Goal: Task Accomplishment & Management: Use online tool/utility

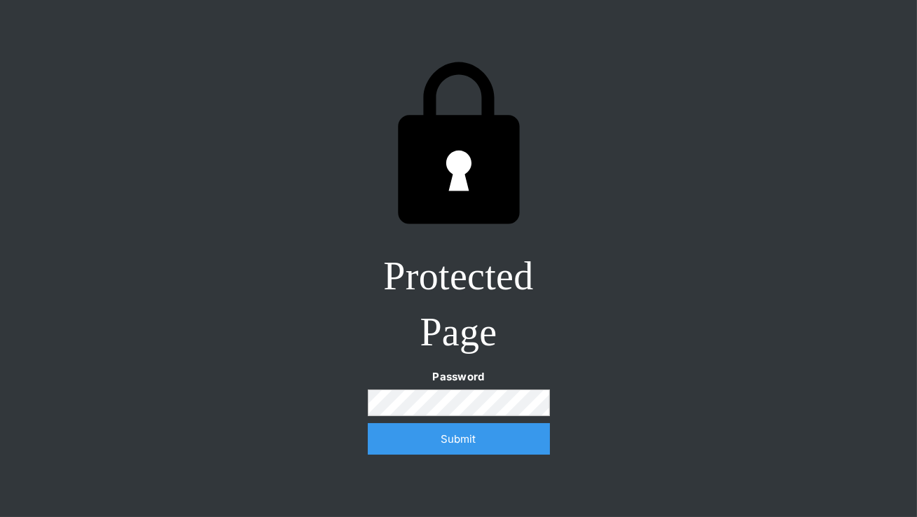
click at [448, 445] on input "Submit" at bounding box center [459, 439] width 182 height 32
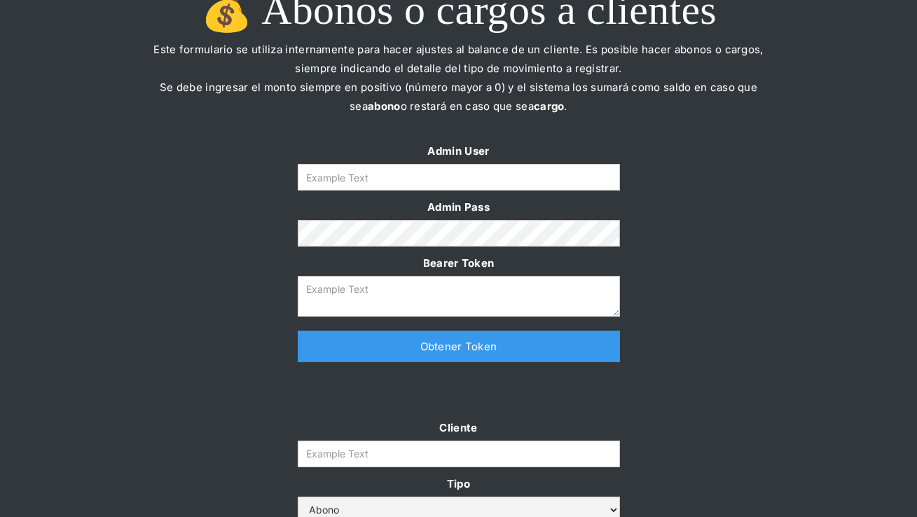
scroll to position [34, 0]
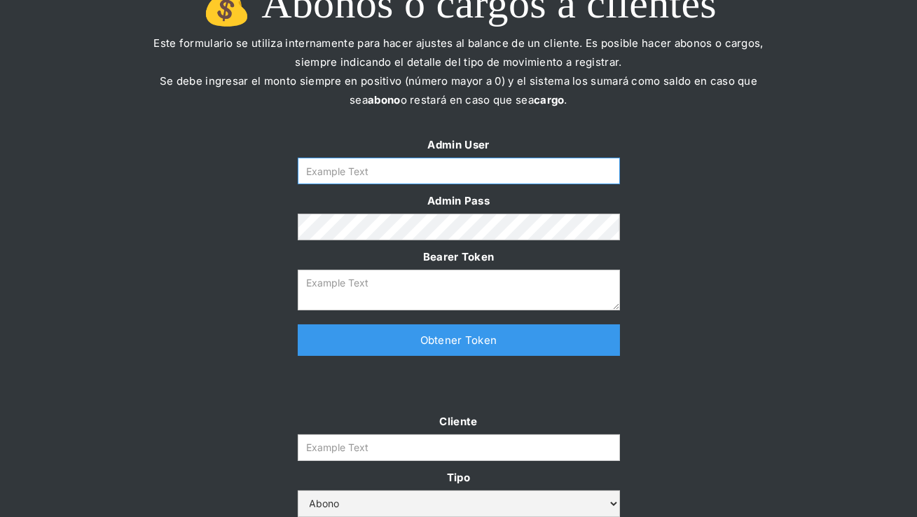
click at [389, 168] on input "Form" at bounding box center [459, 171] width 322 height 27
type input "[PERSON_NAME][EMAIL_ADDRESS][DOMAIN_NAME]"
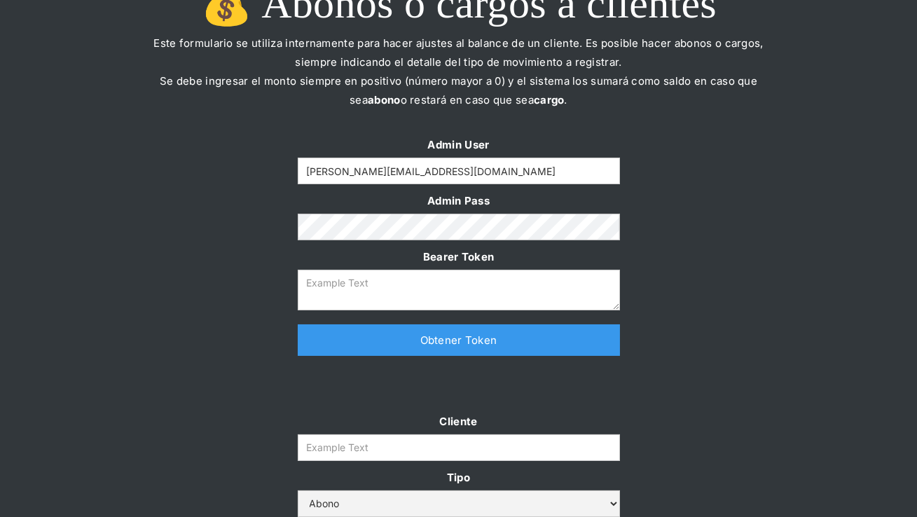
click at [429, 347] on link "Obtener Token" at bounding box center [459, 340] width 322 height 32
type textarea "[SECURITY_DATA]"
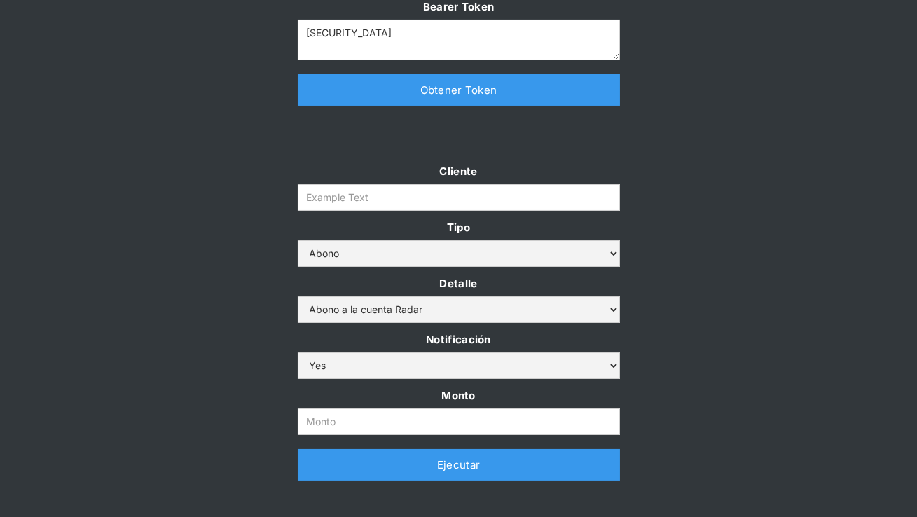
scroll to position [289, 0]
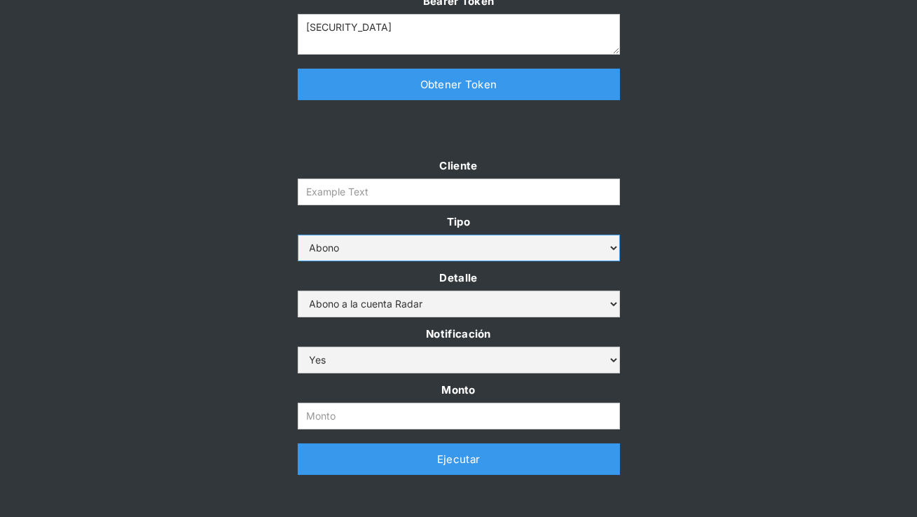
click at [459, 242] on select "Abono Cargo" at bounding box center [459, 248] width 322 height 27
select select "cargo"
click at [298, 235] on select "Abono Cargo" at bounding box center [459, 248] width 322 height 27
click at [734, 290] on div "Cliente Tipo Abono Cargo Detalle Cargo por altos montos Ajuste a la cuenta Cobr…" at bounding box center [458, 322] width 917 height 333
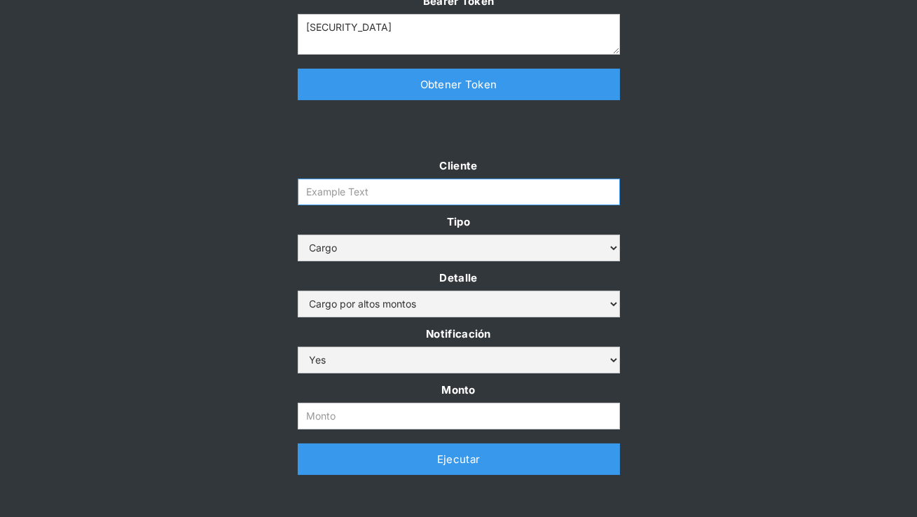
click at [352, 198] on input "Cliente" at bounding box center [459, 192] width 322 height 27
paste input "clpro-rt"
type input "clpro-rt"
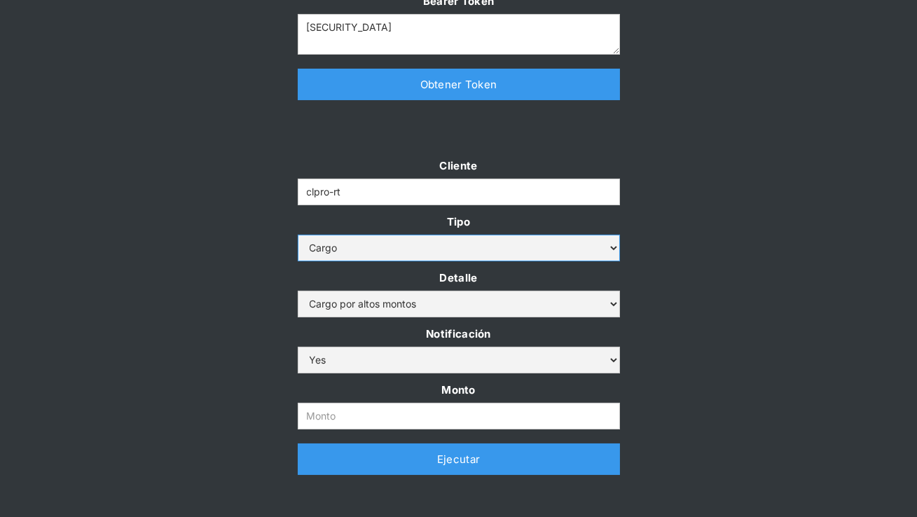
click at [411, 244] on select "Abono Cargo" at bounding box center [459, 248] width 322 height 27
click at [298, 235] on select "Abono Cargo" at bounding box center [459, 248] width 322 height 27
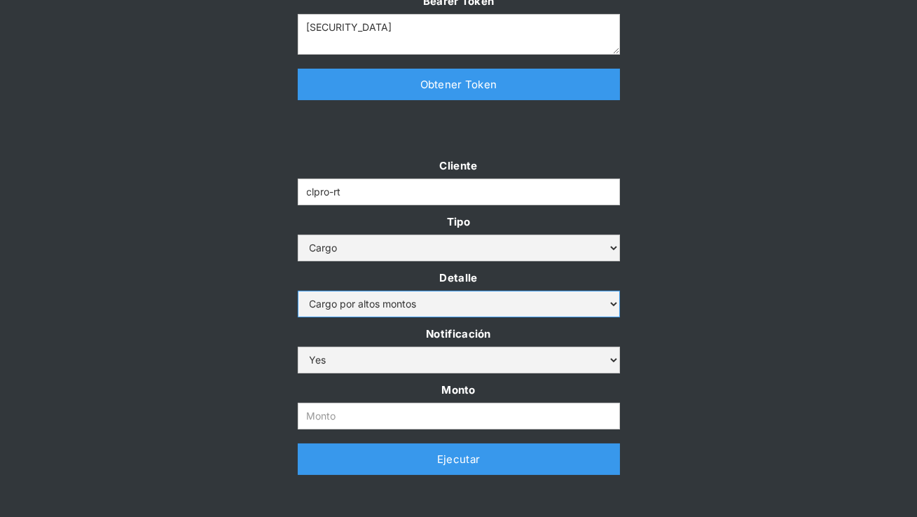
click at [386, 306] on select "Cargo por altos montos Ajuste a la cuenta Cobro comisión Radar" at bounding box center [459, 304] width 322 height 27
select select "5"
click at [298, 291] on select "Cargo por altos montos Ajuste a la cuenta Cobro comisión Radar" at bounding box center [459, 304] width 322 height 27
click at [380, 418] on input "Monto" at bounding box center [459, 416] width 322 height 27
paste input "9.663.604,00"
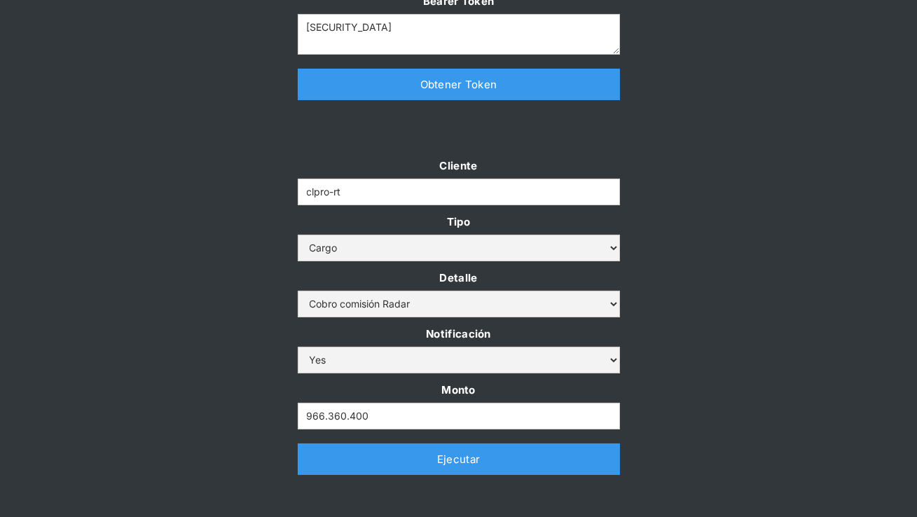
click at [730, 312] on div "Cliente clpro-rt Tipo Abono Cargo Detalle Cargo por altos montos Ajuste a la cu…" at bounding box center [458, 322] width 917 height 333
drag, startPoint x: 396, startPoint y: 416, endPoint x: 224, endPoint y: 415, distance: 171.6
click at [224, 415] on div "Cliente clpro-rt Tipo Abono Cargo Detalle Cargo por altos montos Ajuste a la cu…" at bounding box center [458, 322] width 917 height 333
paste input ".663.604,"
drag, startPoint x: 373, startPoint y: 407, endPoint x: 256, endPoint y: 407, distance: 117.7
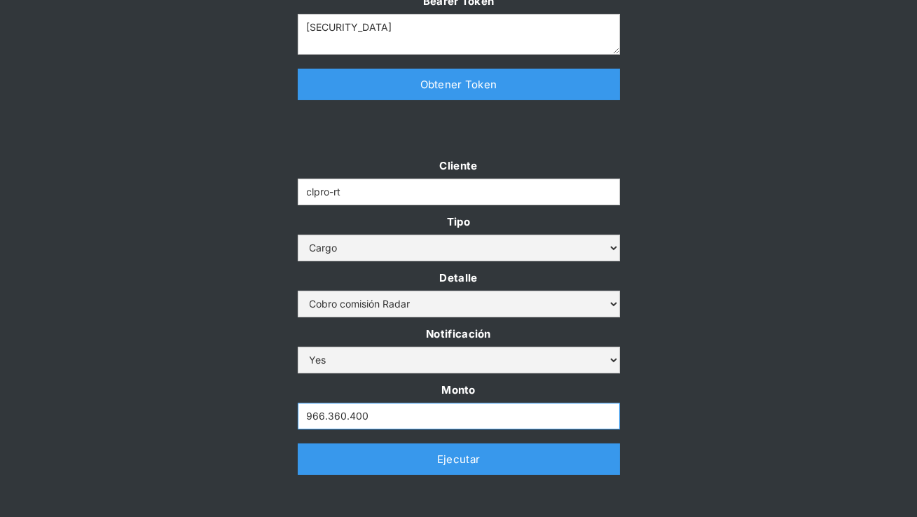
click at [256, 407] on div "Cliente clpro-rt Tipo Abono Cargo Detalle Cargo por altos montos Ajuste a la cu…" at bounding box center [458, 322] width 917 height 333
drag, startPoint x: 396, startPoint y: 409, endPoint x: 241, endPoint y: 415, distance: 155.6
click at [241, 415] on div "Cliente clpro-rt Tipo Abono Cargo Detalle Cargo por altos montos Ajuste a la cu…" at bounding box center [458, 322] width 917 height 333
drag, startPoint x: 382, startPoint y: 421, endPoint x: 232, endPoint y: 418, distance: 149.9
click at [232, 418] on div "Cliente clpro-rt Tipo Abono Cargo Detalle Cargo por altos montos Ajuste a la cu…" at bounding box center [458, 322] width 917 height 333
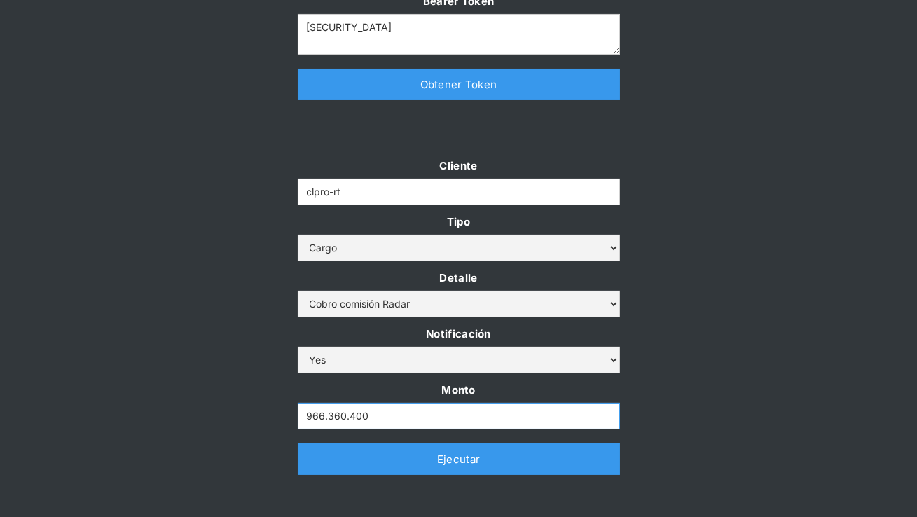
paste input ".663.604"
type input "9.663.604"
click at [221, 369] on div "Cliente clpro-rt Tipo Abono Cargo Detalle Cargo por altos montos Ajuste a la cu…" at bounding box center [458, 322] width 917 height 333
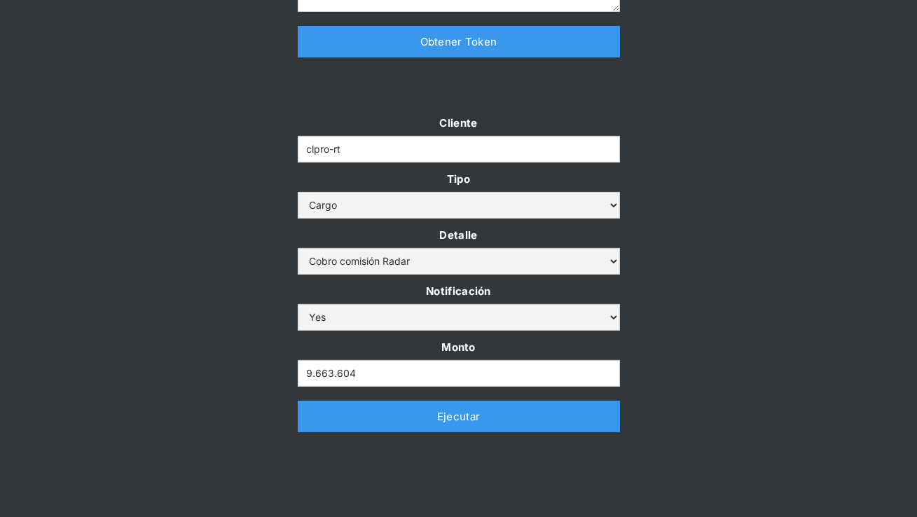
scroll to position [333, 0]
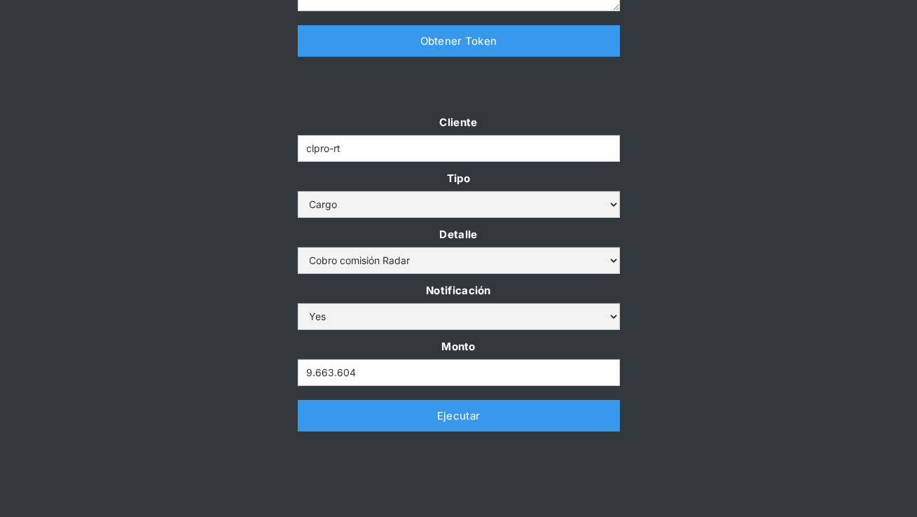
click at [378, 415] on link "Ejecutar" at bounding box center [459, 416] width 322 height 32
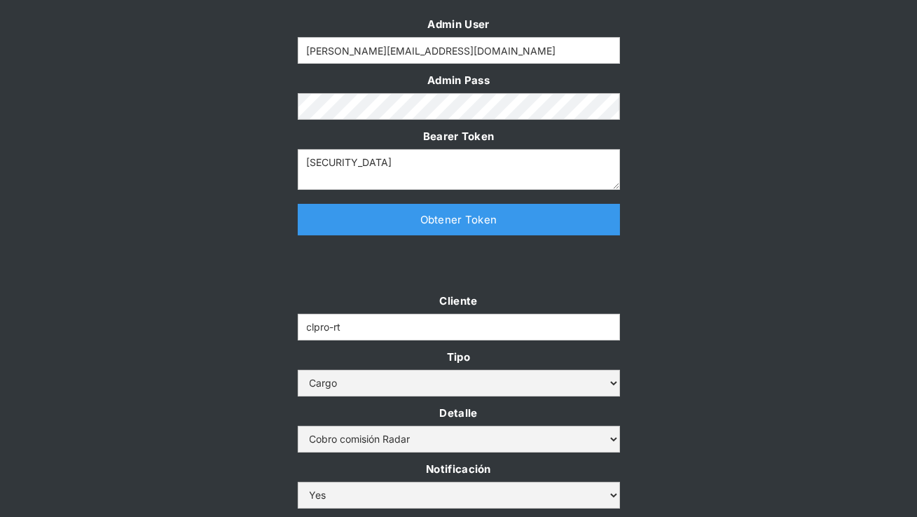
scroll to position [157, 0]
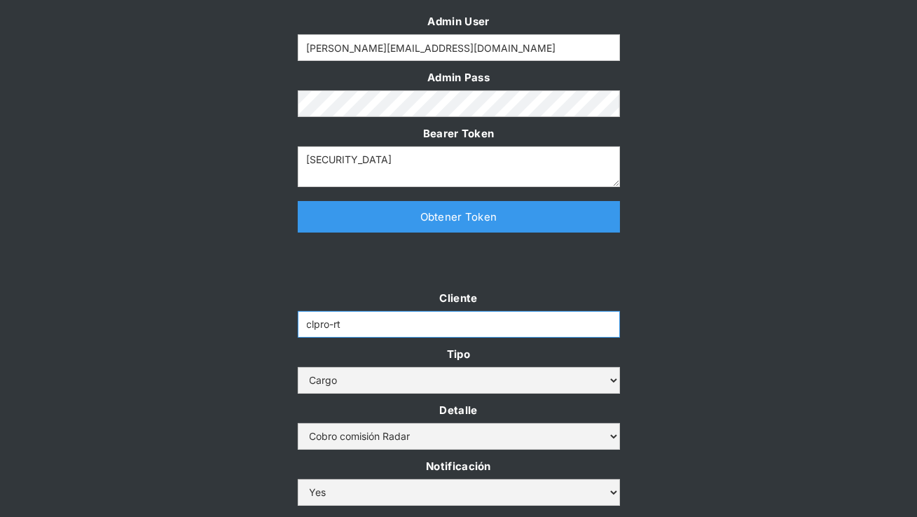
drag, startPoint x: 365, startPoint y: 327, endPoint x: 230, endPoint y: 326, distance: 135.2
click at [230, 326] on div "Cliente clpro-rt Tipo Abono Cargo Detalle Cargo por altos montos Ajuste a la cu…" at bounding box center [458, 455] width 917 height 333
paste input "prontopaga"
type input "prontopaga"
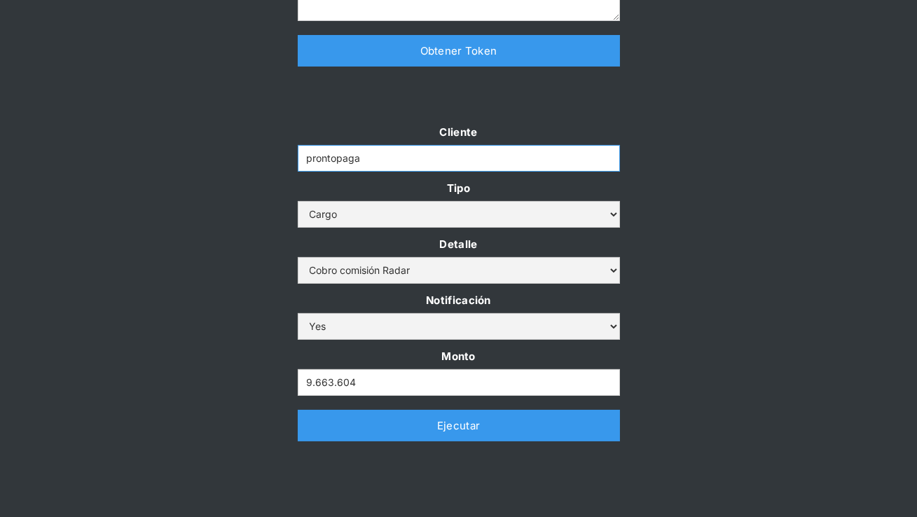
scroll to position [332, 0]
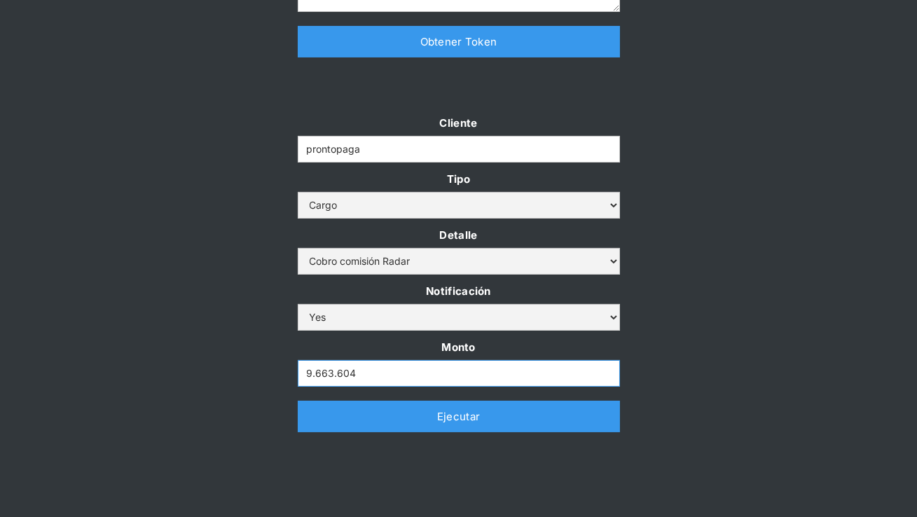
drag, startPoint x: 373, startPoint y: 382, endPoint x: 236, endPoint y: 365, distance: 138.3
click at [236, 365] on div "Cliente prontopaga Tipo Abono Cargo Detalle Cargo por altos montos Ajuste a la …" at bounding box center [458, 279] width 917 height 333
paste input "342.390.966"
type input "342.390.966"
click at [236, 326] on div "Cliente prontopaga Tipo Abono Cargo Detalle Cargo por altos montos Ajuste a la …" at bounding box center [458, 279] width 917 height 333
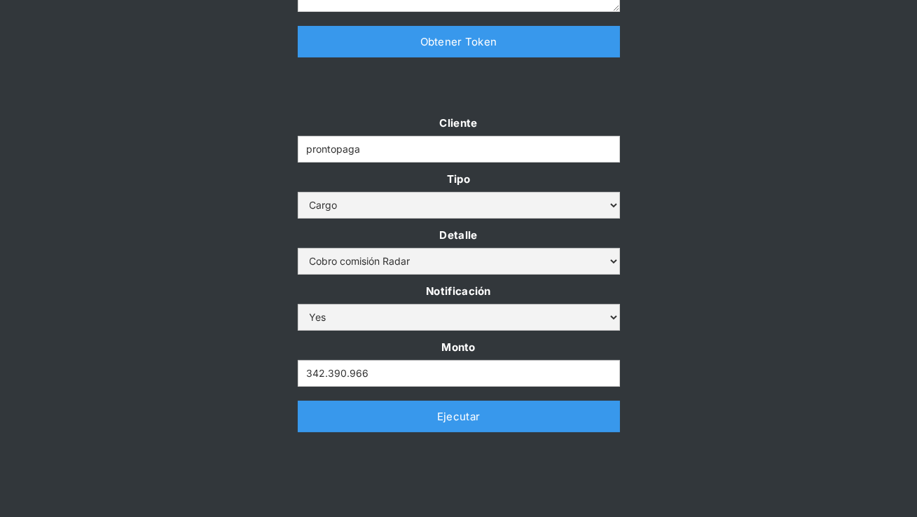
click at [377, 425] on link "Ejecutar" at bounding box center [459, 417] width 322 height 32
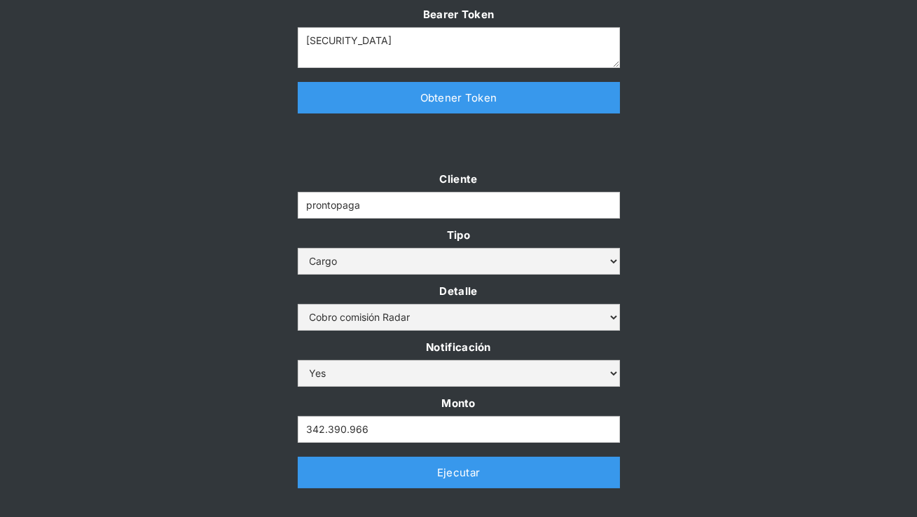
scroll to position [311, 0]
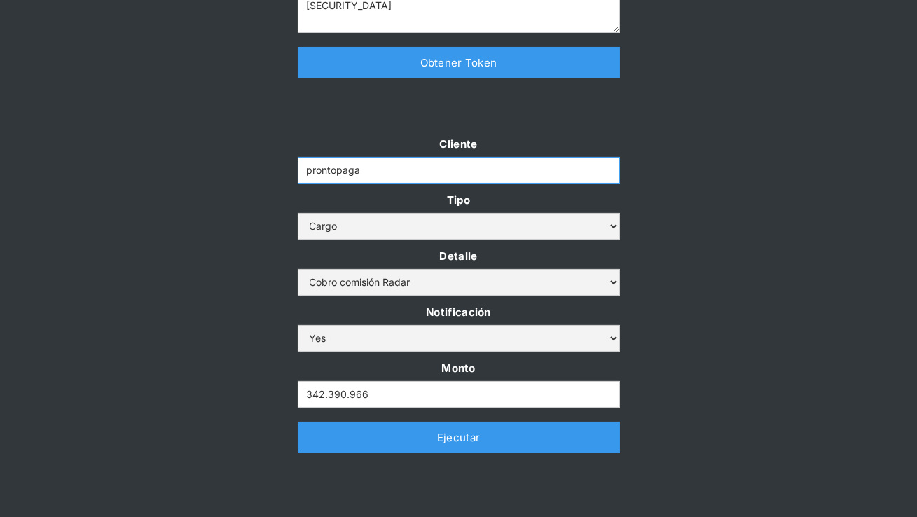
drag, startPoint x: 385, startPoint y: 176, endPoint x: 247, endPoint y: 173, distance: 138.7
click at [247, 173] on div "Cliente prontopaga Tipo Abono Cargo Detalle Cargo por altos montos Ajuste a la …" at bounding box center [458, 300] width 917 height 333
paste input "coster-rt"
type input "coster-rt"
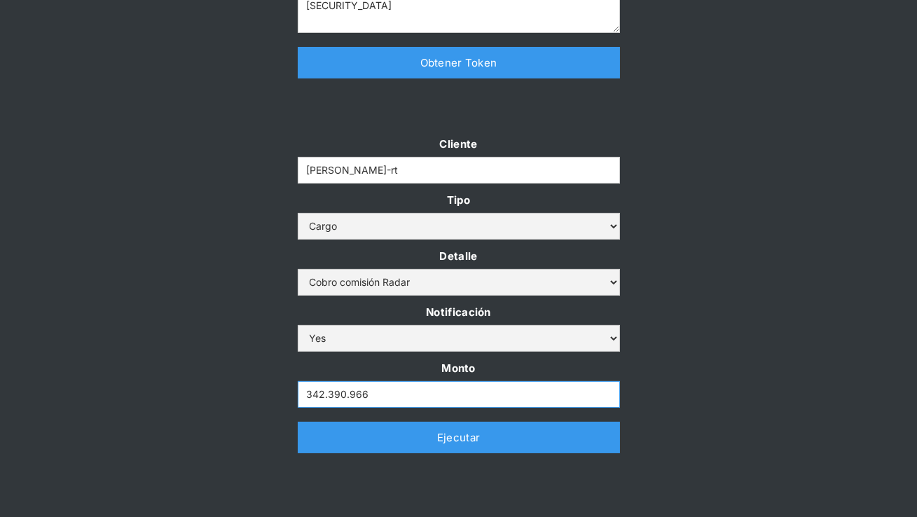
drag, startPoint x: 392, startPoint y: 391, endPoint x: 223, endPoint y: 387, distance: 169.5
click at [223, 387] on div "Cliente coster-rt Tipo Abono Cargo Detalle Cargo por altos montos Ajuste a la c…" at bounding box center [458, 300] width 917 height 333
paste input "27.982.862"
type input "27.982.862"
click at [218, 370] on div "Cliente coster-rt Tipo Abono Cargo Detalle Cargo por altos montos Ajuste a la c…" at bounding box center [458, 300] width 917 height 333
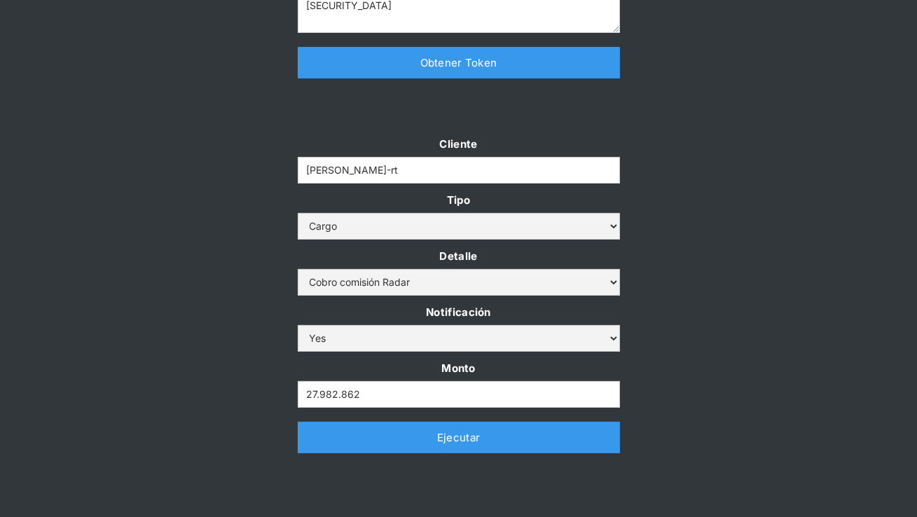
click at [322, 447] on link "Ejecutar" at bounding box center [459, 438] width 322 height 32
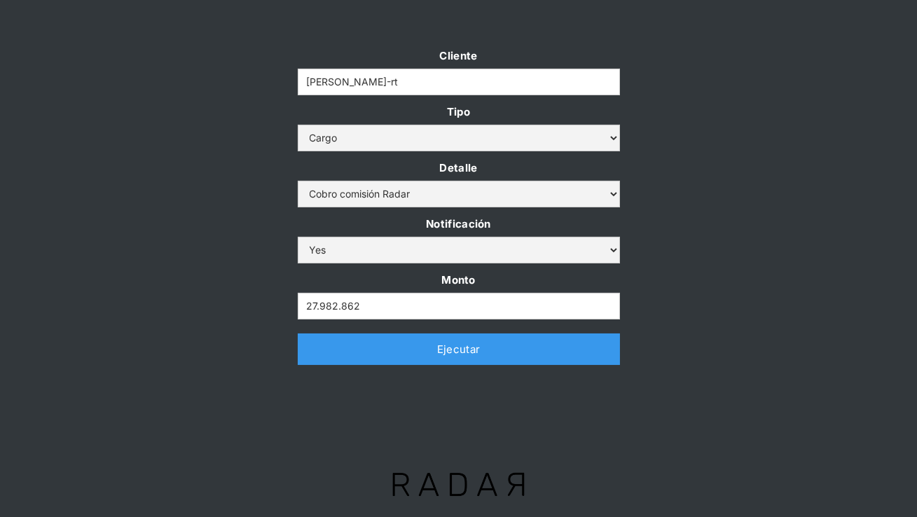
scroll to position [399, 0]
drag, startPoint x: 361, startPoint y: 81, endPoint x: 234, endPoint y: 76, distance: 127.6
click at [234, 76] on div "Cliente coster-rt Tipo Abono Cargo Detalle Cargo por altos montos Ajuste a la c…" at bounding box center [458, 212] width 917 height 333
paste input "urigol"
type input "urigol-rt"
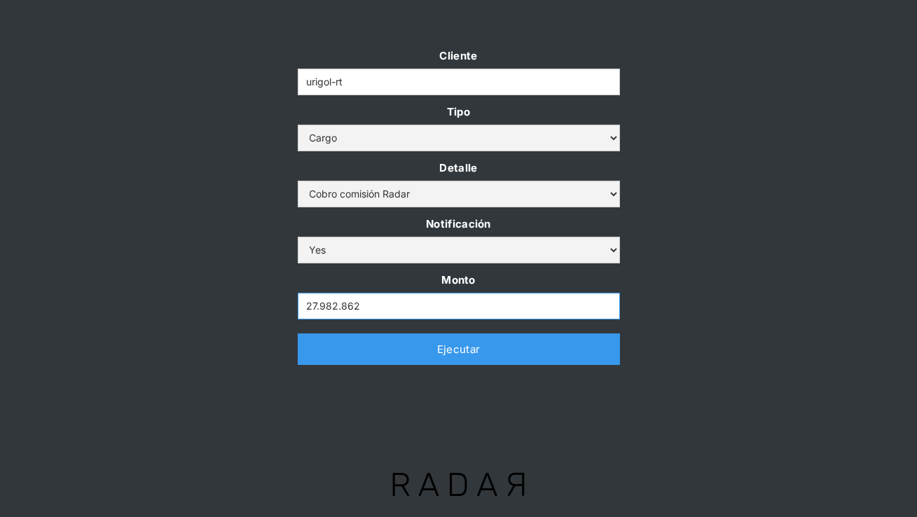
drag, startPoint x: 381, startPoint y: 313, endPoint x: 238, endPoint y: 301, distance: 143.4
click at [238, 301] on div "Cliente urigol-rt Tipo Abono Cargo Detalle Cargo por altos montos Ajuste a la c…" at bounding box center [458, 212] width 917 height 333
paste input "12.183.234"
type input "12.183.234"
click at [233, 293] on div "Cliente urigol-rt Tipo Abono Cargo Detalle Cargo por altos montos Ajuste a la c…" at bounding box center [458, 212] width 917 height 333
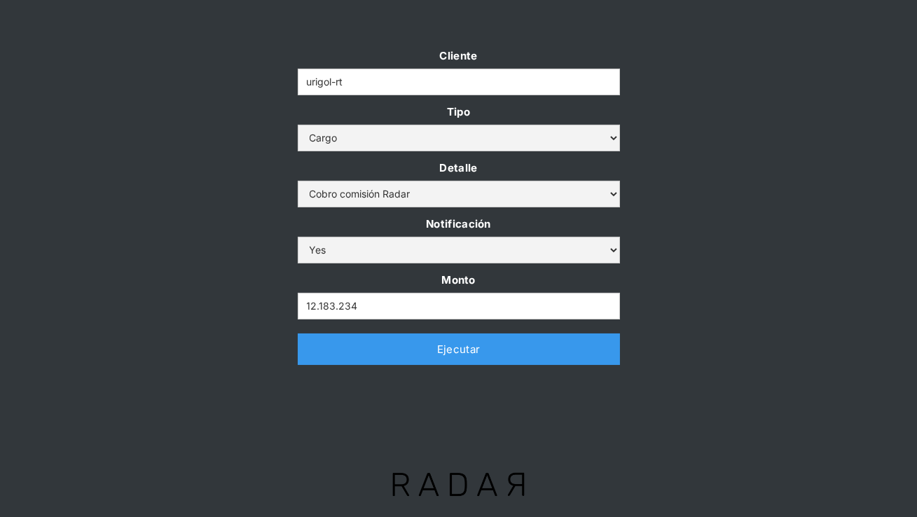
click at [360, 347] on link "Ejecutar" at bounding box center [459, 349] width 322 height 32
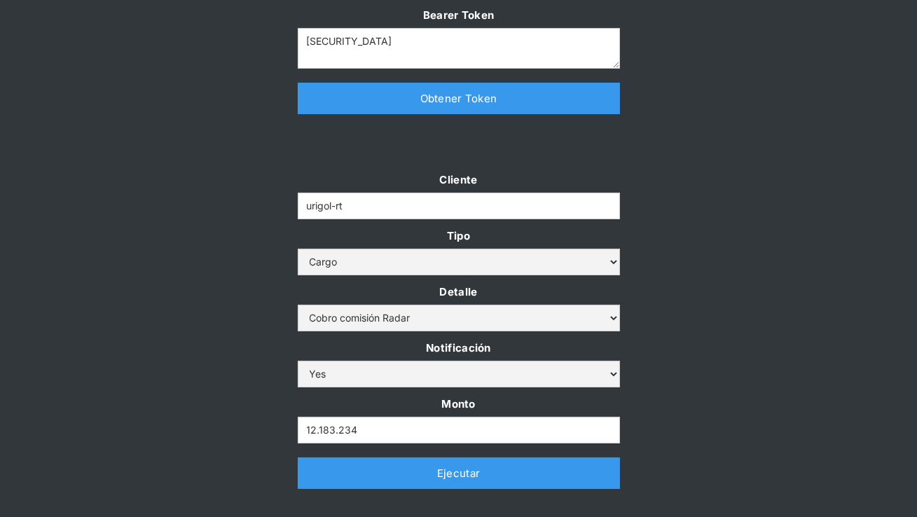
scroll to position [289, 0]
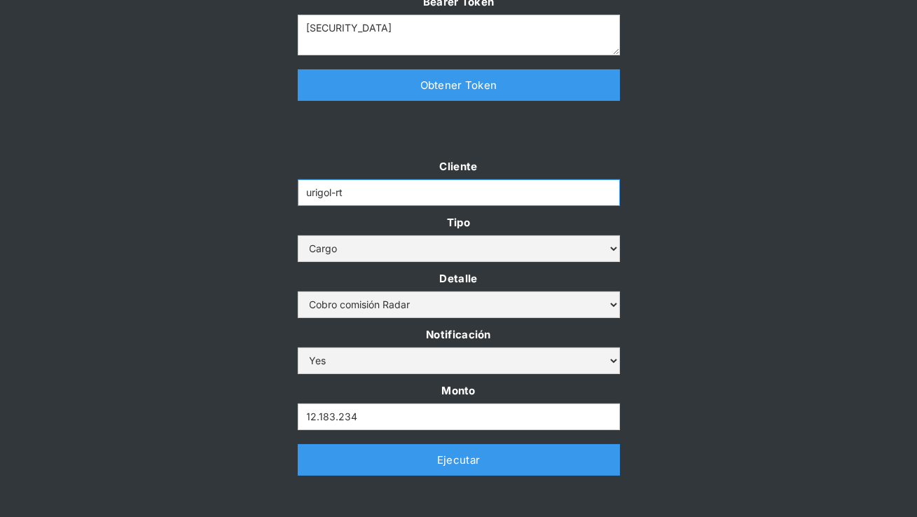
drag, startPoint x: 356, startPoint y: 188, endPoint x: 267, endPoint y: 186, distance: 89.0
click at [267, 186] on div "Cliente urigol-rt Tipo Abono Cargo Detalle Cargo por altos montos Ajuste a la c…" at bounding box center [458, 323] width 917 height 333
paste input "bysolutions"
type input "bysolutions-rt"
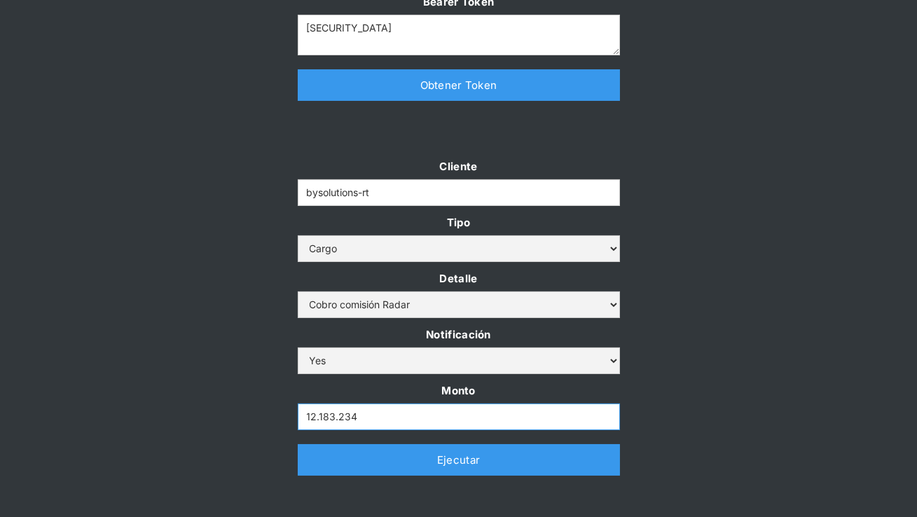
drag, startPoint x: 361, startPoint y: 418, endPoint x: 235, endPoint y: 417, distance: 126.1
click at [235, 417] on div "Cliente bysolutions-rt Tipo Abono Cargo Detalle Cargo por altos montos Ajuste a…" at bounding box center [458, 323] width 917 height 333
paste input "9.345.506"
type input "19.345.506"
click at [236, 392] on div "Cliente bysolutions-rt Tipo Abono Cargo Detalle Cargo por altos montos Ajuste a…" at bounding box center [458, 323] width 917 height 333
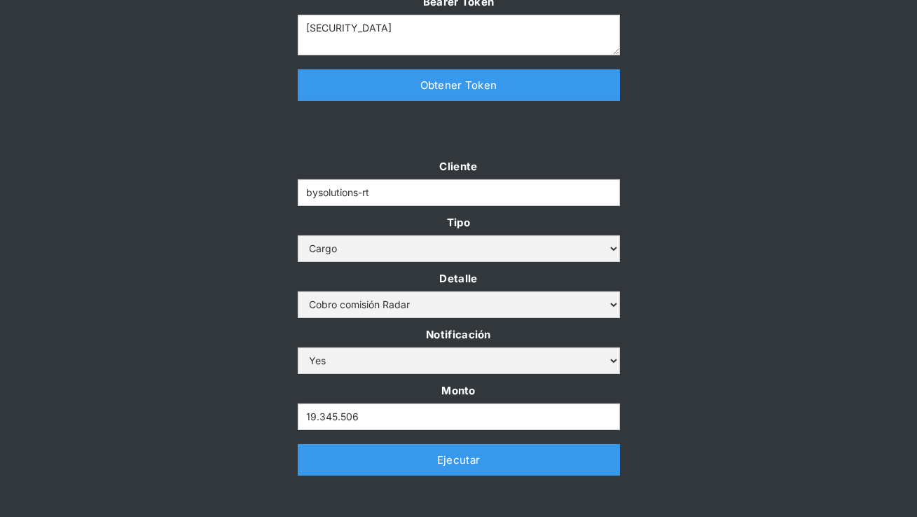
click at [404, 462] on link "Ejecutar" at bounding box center [459, 460] width 322 height 32
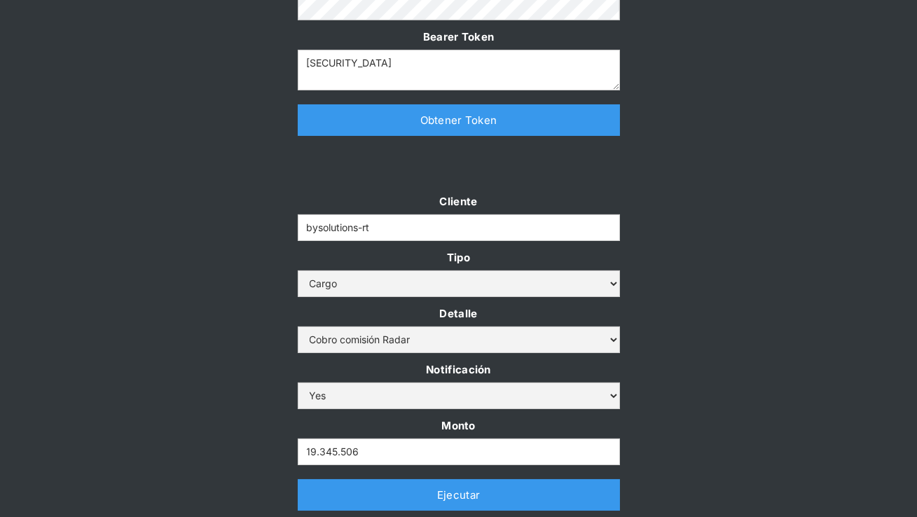
scroll to position [259, 0]
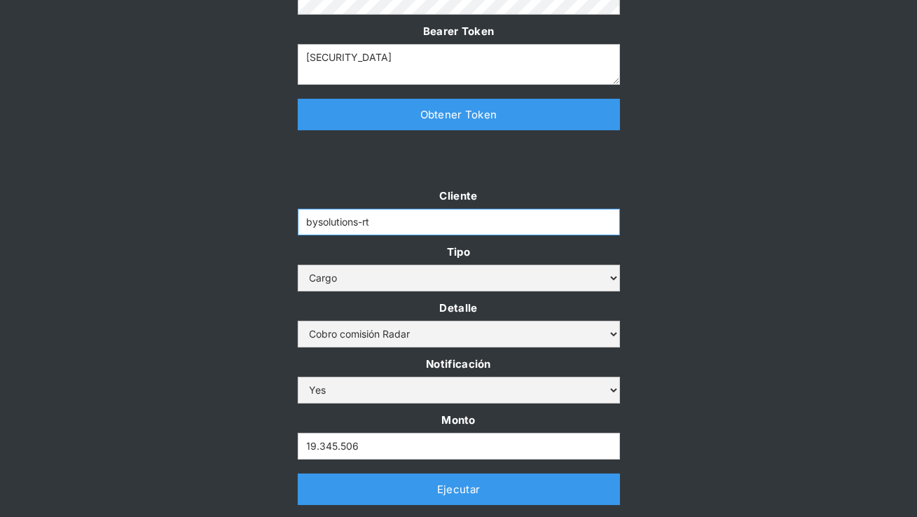
drag, startPoint x: 375, startPoint y: 230, endPoint x: 279, endPoint y: 204, distance: 100.2
click at [279, 204] on div "Cliente bysolutions-rt Tipo Abono Cargo Detalle Cargo por altos montos Ajuste a…" at bounding box center [458, 352] width 917 height 333
paste input "remitee"
type input "remitee"
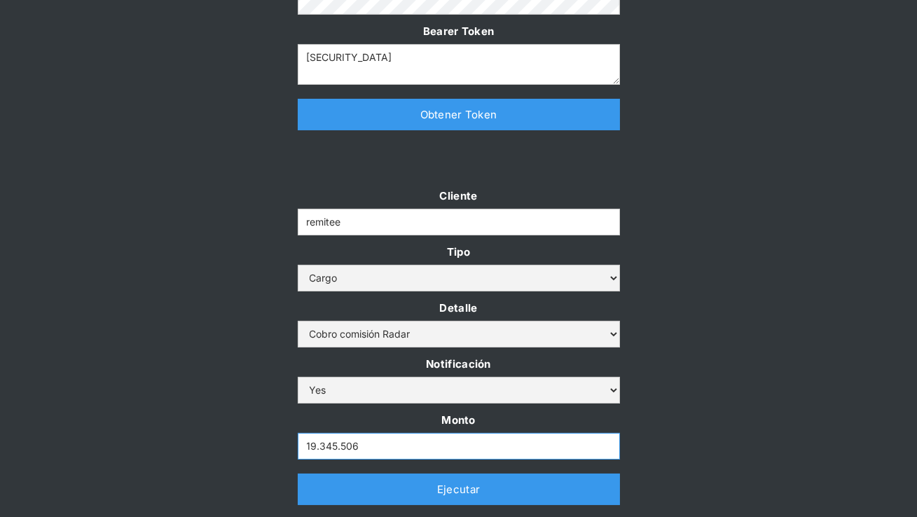
drag, startPoint x: 373, startPoint y: 449, endPoint x: 236, endPoint y: 448, distance: 137.3
click at [236, 448] on div "Cliente remitee Tipo Abono Cargo Detalle Cargo por altos montos Ajuste a la cue…" at bounding box center [458, 352] width 917 height 333
paste input "21.477.125"
type input "21.477.125"
click at [210, 397] on div "Cliente remitee Tipo Abono Cargo Detalle Cargo por altos montos Ajuste a la cue…" at bounding box center [458, 352] width 917 height 333
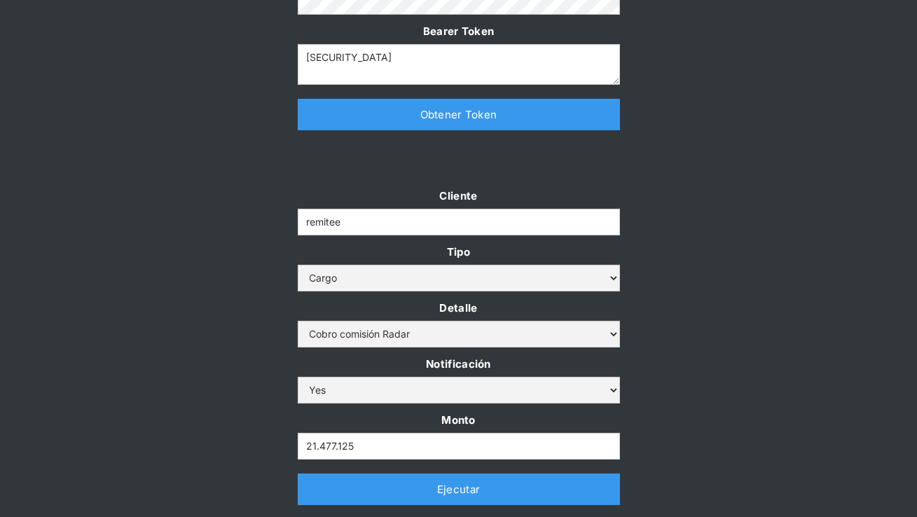
click at [355, 496] on link "Ejecutar" at bounding box center [459, 489] width 322 height 32
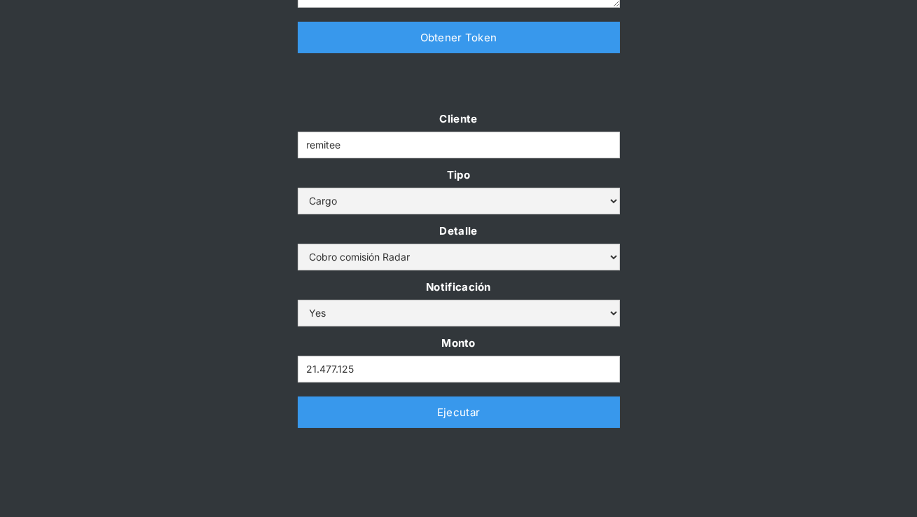
scroll to position [350, 0]
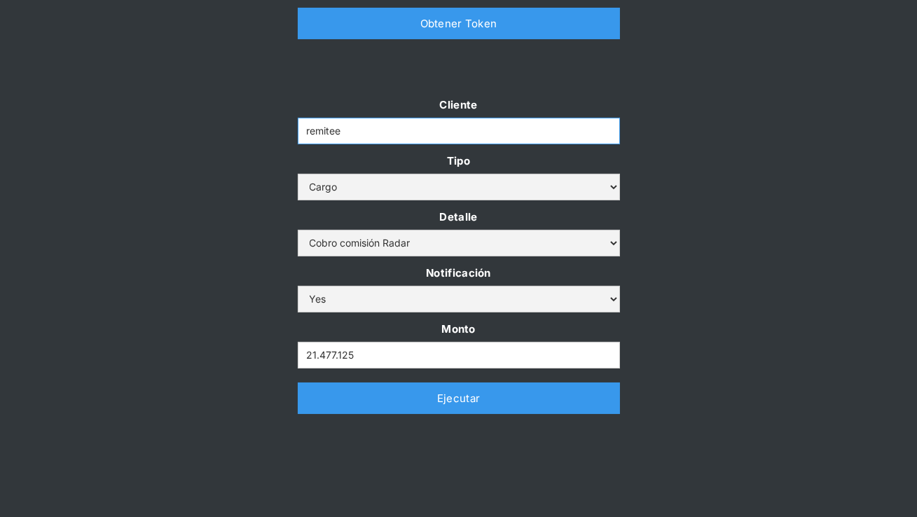
drag, startPoint x: 352, startPoint y: 138, endPoint x: 289, endPoint y: 127, distance: 64.6
click at [288, 127] on div "Cliente remitee Tipo Abono Cargo Detalle Cargo por altos montos Ajuste a la cue…" at bounding box center [459, 261] width 350 height 333
paste input "dlocal"
type input "dlocal"
drag, startPoint x: 361, startPoint y: 354, endPoint x: 230, endPoint y: 349, distance: 131.0
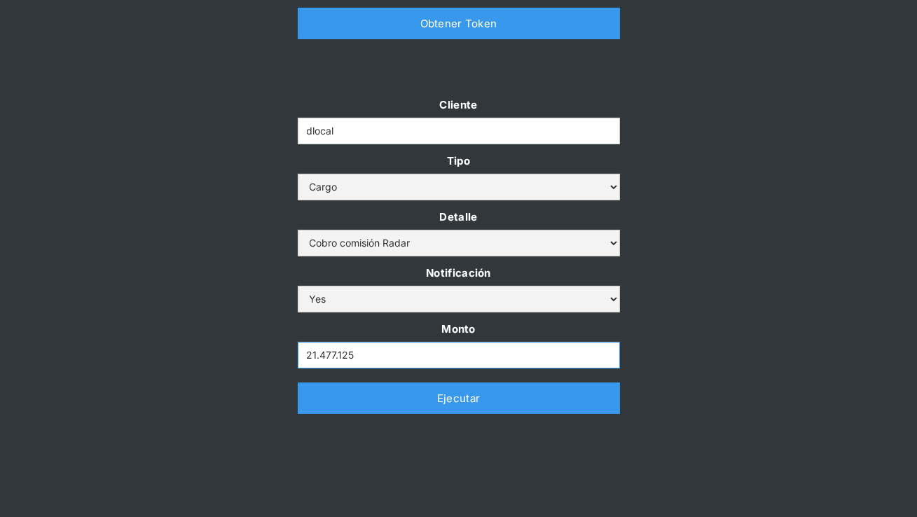
click at [230, 349] on div "Cliente dlocal Tipo Abono Cargo Detalle Cargo por altos montos Ajuste a la cuen…" at bounding box center [458, 261] width 917 height 333
paste input "7.043.470"
type input "7.043.470"
click at [226, 293] on div "Cliente dlocal Tipo Abono Cargo Detalle Cargo por altos montos Ajuste a la cuen…" at bounding box center [458, 261] width 917 height 333
click at [441, 412] on link "Ejecutar" at bounding box center [459, 398] width 322 height 32
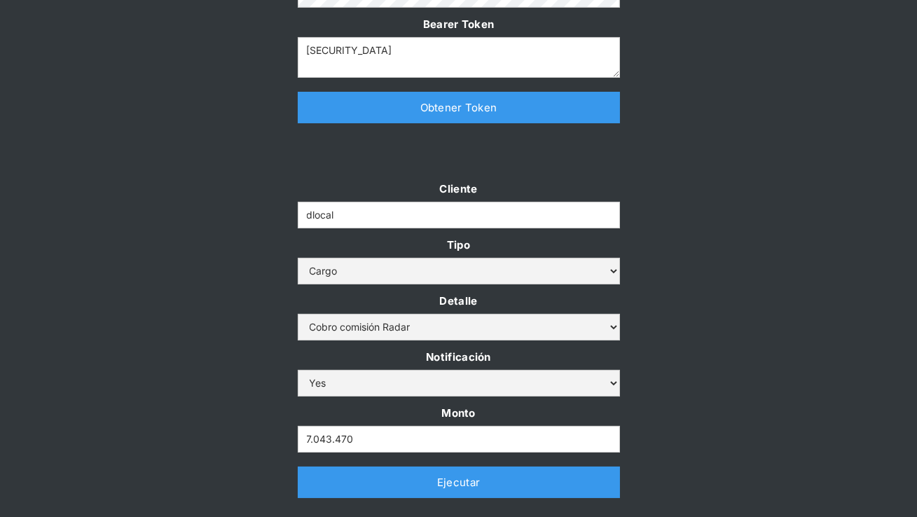
scroll to position [277, 0]
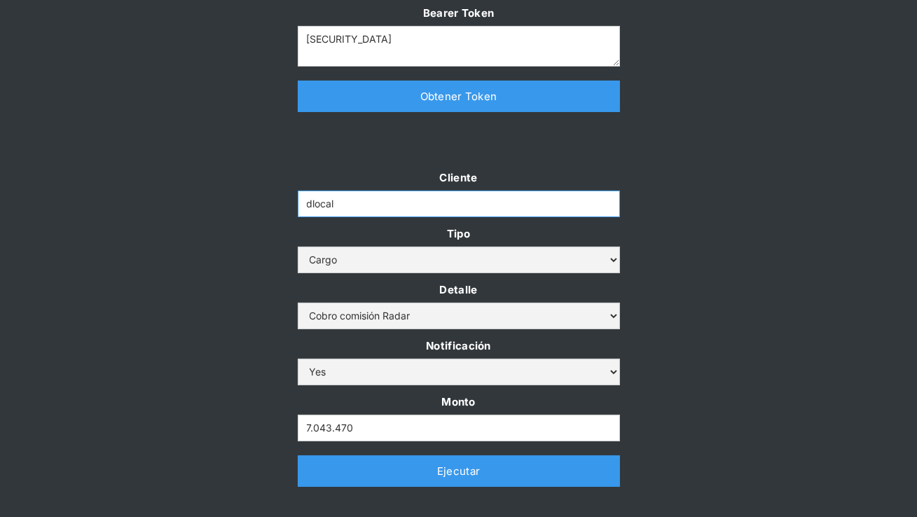
drag, startPoint x: 347, startPoint y: 203, endPoint x: 254, endPoint y: 203, distance: 93.1
click at [254, 203] on div "Cliente dlocal Tipo Abono Cargo Detalle Cargo por altos montos Ajuste a la cuen…" at bounding box center [458, 334] width 917 height 333
paste input "cleo-transfer"
type input "cleo-transfer"
drag, startPoint x: 381, startPoint y: 427, endPoint x: 193, endPoint y: 420, distance: 187.8
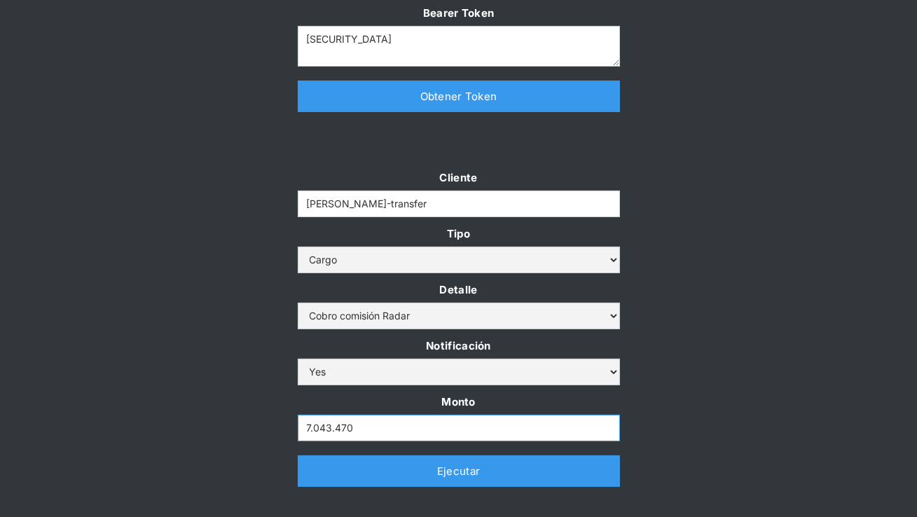
click at [193, 420] on div "Cliente cleo-transfer Tipo Abono Cargo Detalle Cargo por altos montos Ajuste a …" at bounding box center [458, 334] width 917 height 333
paste input "11.326.132"
type input "11.326.132"
click at [213, 304] on div "Cliente cleo-transfer Tipo Abono Cargo Detalle Cargo por altos montos Ajuste a …" at bounding box center [458, 334] width 917 height 333
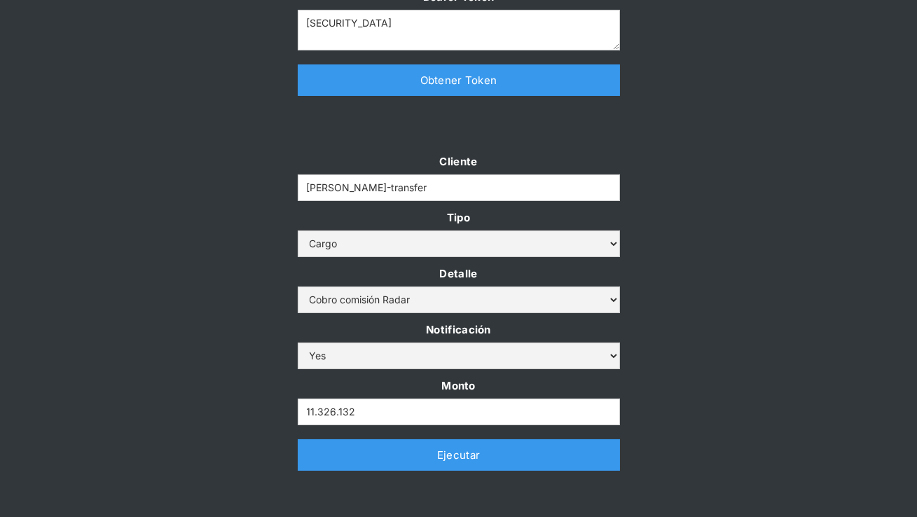
scroll to position [295, 0]
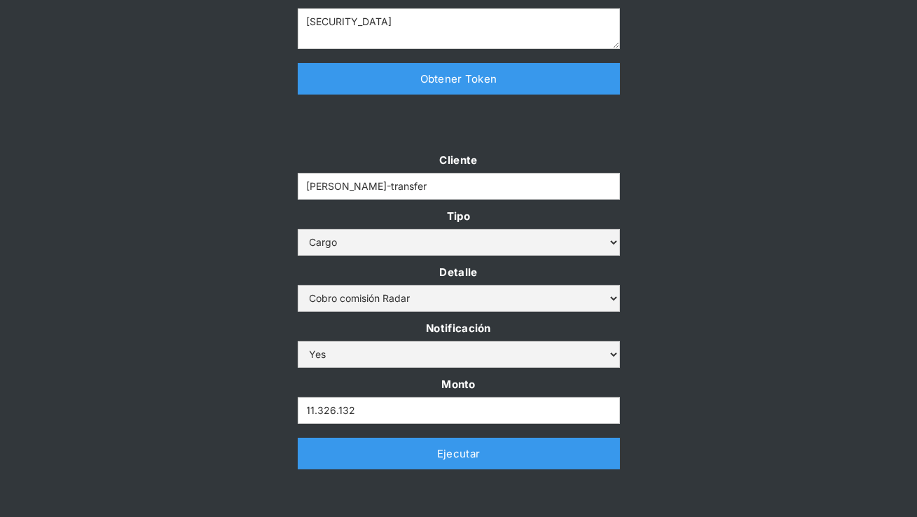
click at [365, 456] on link "Ejecutar" at bounding box center [459, 454] width 322 height 32
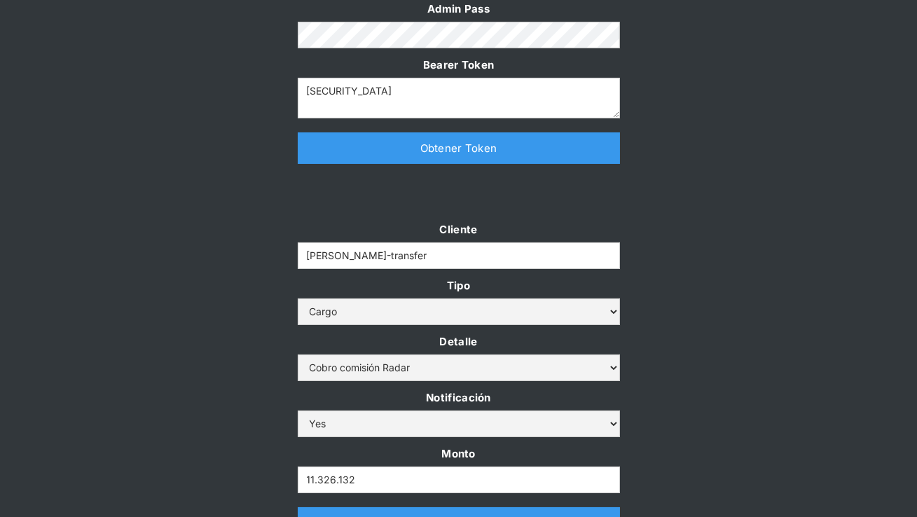
scroll to position [244, 0]
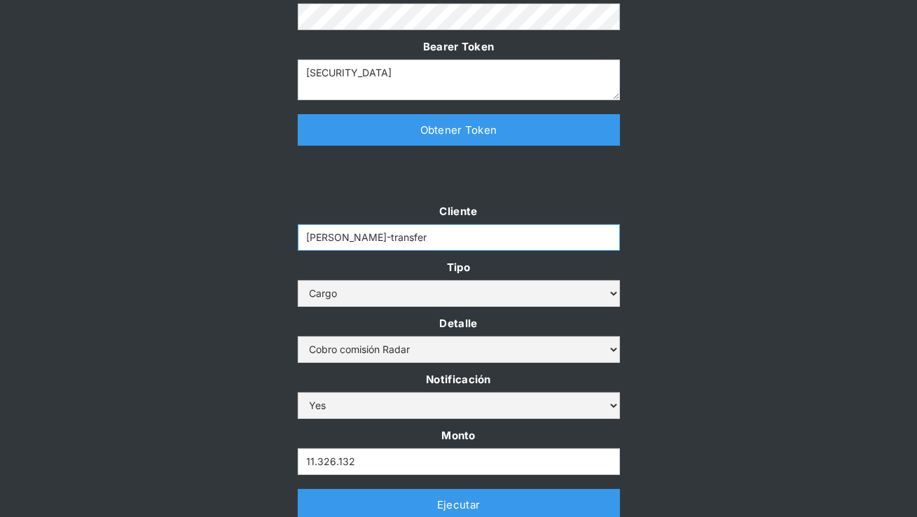
drag, startPoint x: 380, startPoint y: 237, endPoint x: 225, endPoint y: 236, distance: 154.8
click at [225, 236] on div "Cliente cleo-transfer Tipo Abono Cargo Detalle Cargo por altos montos Ajuste a …" at bounding box center [458, 368] width 917 height 333
paste input "bamboo-payments"
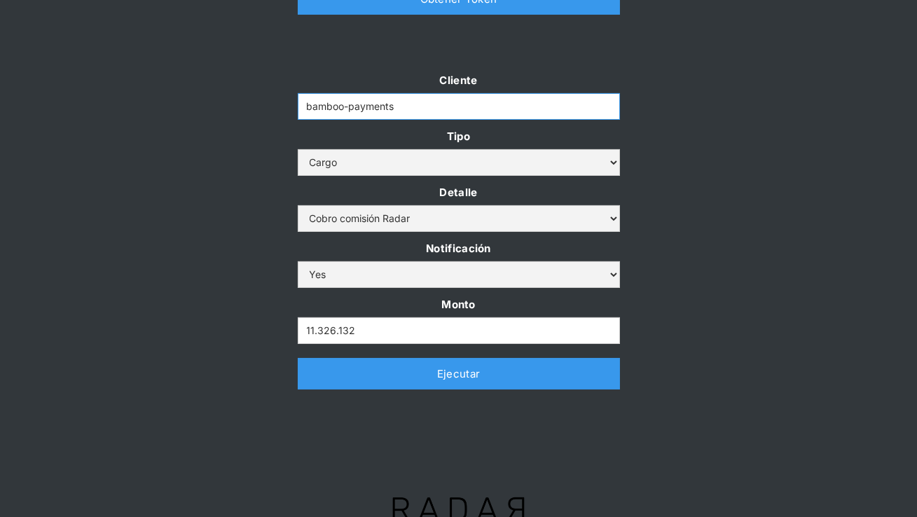
scroll to position [398, 0]
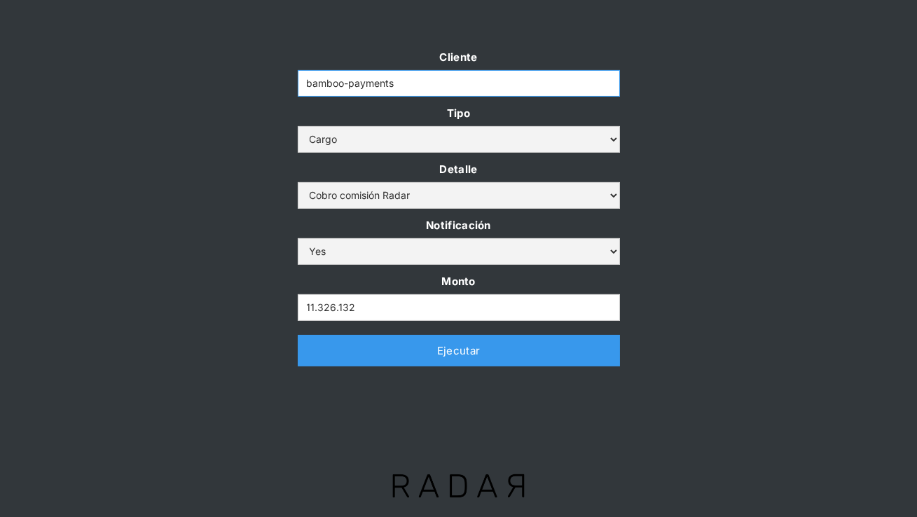
type input "bamboo-payments"
drag, startPoint x: 375, startPoint y: 312, endPoint x: 222, endPoint y: 310, distance: 152.7
click at [222, 310] on div "Cliente bamboo-payments Tipo Abono Cargo Detalle Cargo por altos montos Ajuste …" at bounding box center [458, 214] width 917 height 333
paste input ".399.555"
type input "1.399.555"
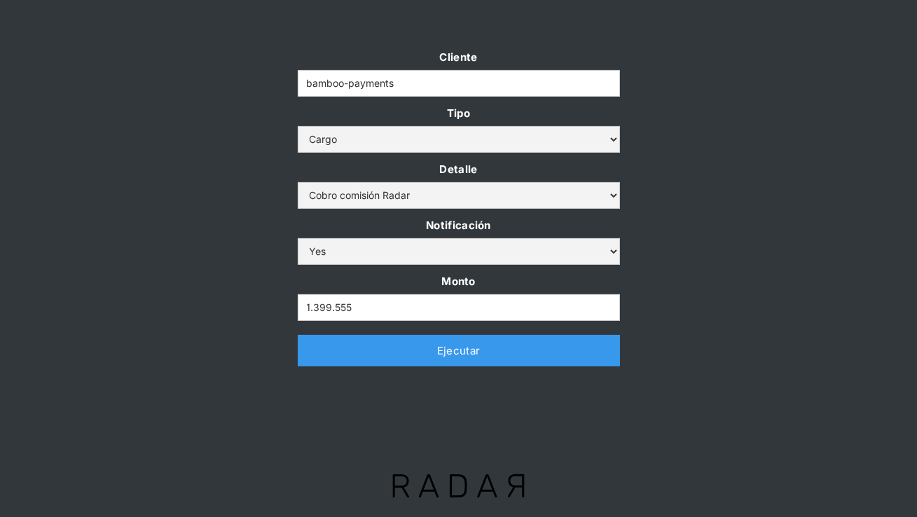
click at [341, 368] on div "Cliente bamboo-payments Tipo Abono Cargo Detalle Cargo por altos montos Ajuste …" at bounding box center [459, 214] width 350 height 333
click at [333, 363] on link "Ejecutar" at bounding box center [459, 351] width 322 height 32
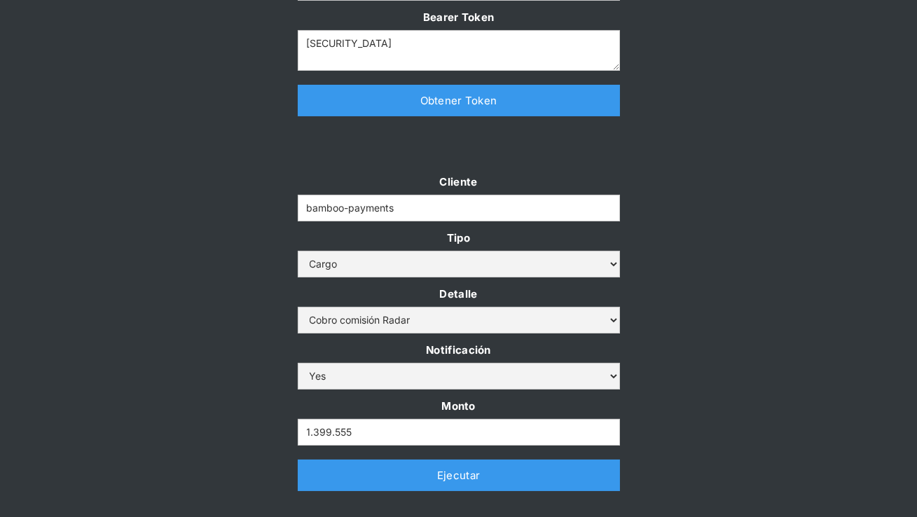
scroll to position [288, 0]
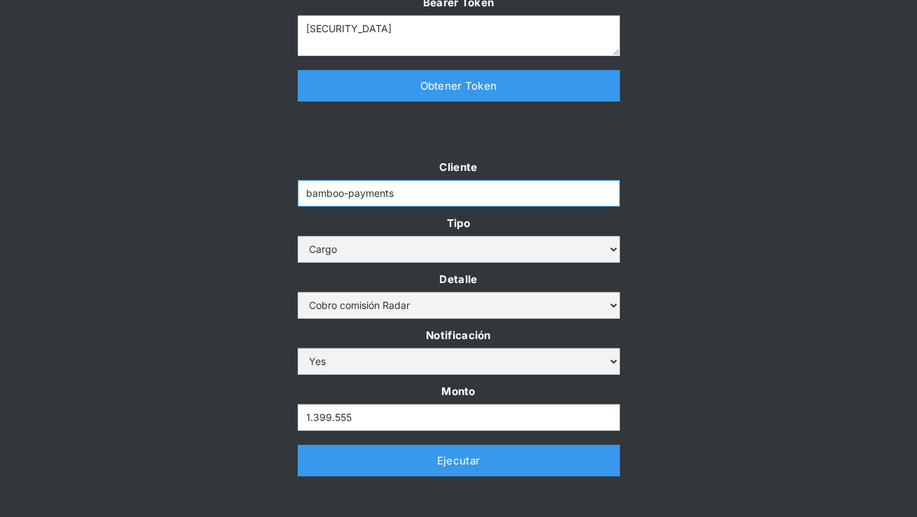
drag, startPoint x: 416, startPoint y: 195, endPoint x: 186, endPoint y: 195, distance: 229.7
click at [186, 195] on div "Cliente bamboo-payments Tipo Abono Cargo Detalle Cargo por altos montos Ajuste …" at bounding box center [458, 324] width 917 height 333
paste input "clmax-rt"
type input "clmax-rt"
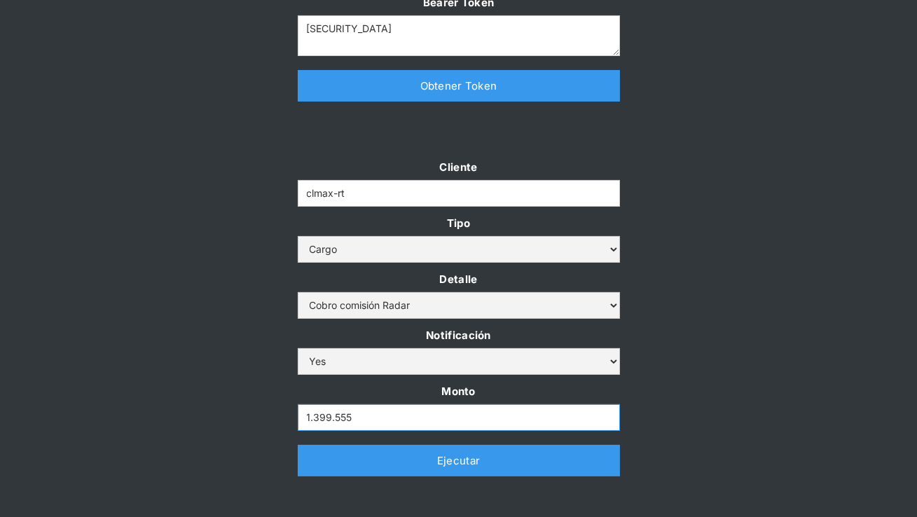
drag, startPoint x: 361, startPoint y: 423, endPoint x: 233, endPoint y: 422, distance: 127.5
click at [233, 422] on div "Cliente clmax-rt Tipo Abono Cargo Detalle Cargo por altos montos Ajuste a la cu…" at bounding box center [458, 324] width 917 height 333
paste input "179.040"
type input "1.179.040"
click at [231, 412] on div "Cliente clmax-rt Tipo Abono Cargo Detalle Cargo por altos montos Ajuste a la cu…" at bounding box center [458, 324] width 917 height 333
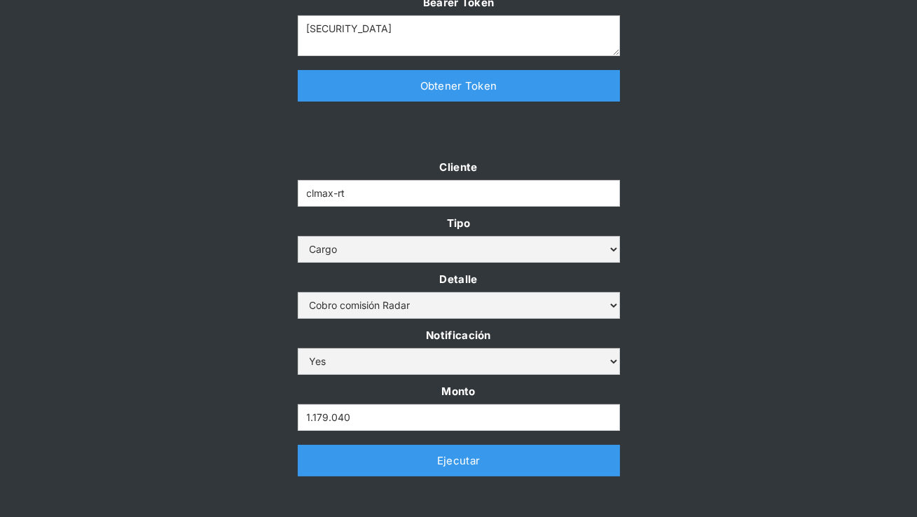
click at [340, 462] on link "Ejecutar" at bounding box center [459, 461] width 322 height 32
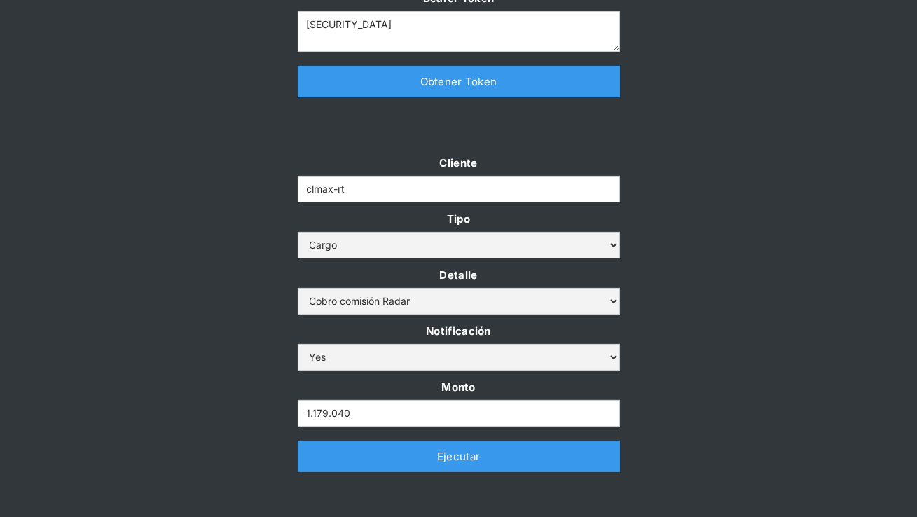
scroll to position [294, 0]
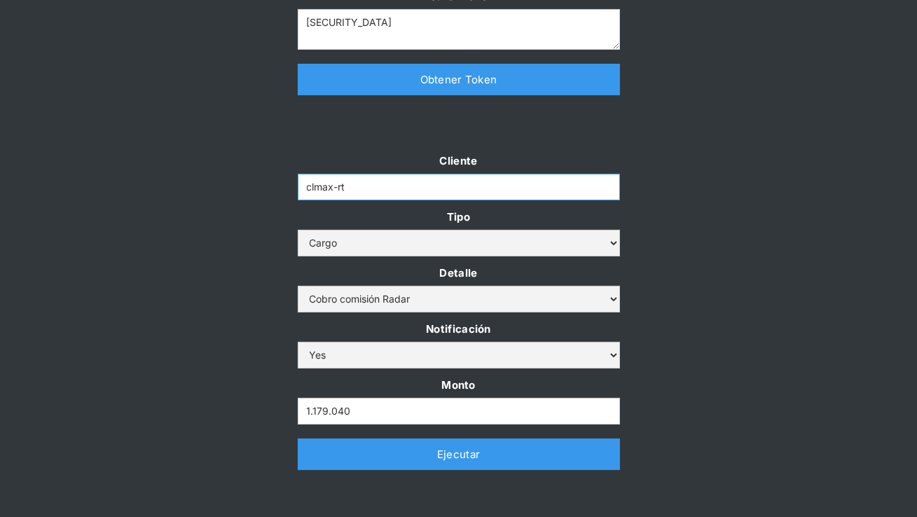
drag, startPoint x: 370, startPoint y: 182, endPoint x: 243, endPoint y: 181, distance: 127.5
click at [243, 181] on div "Cliente clmax-rt Tipo Abono Cargo Detalle Cargo por altos montos Ajuste a la cu…" at bounding box center [458, 317] width 917 height 333
paste input "pagsmile"
type input "pagsmile"
drag, startPoint x: 367, startPoint y: 408, endPoint x: 232, endPoint y: 404, distance: 135.2
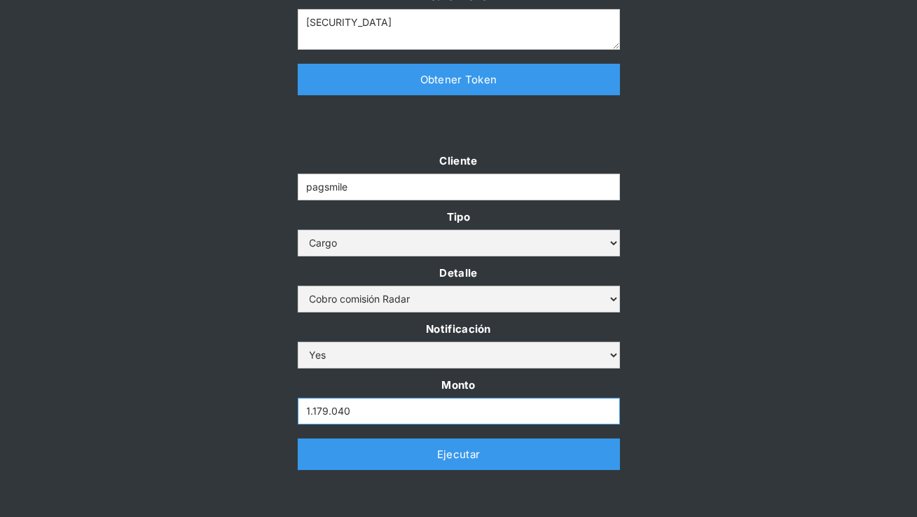
click at [232, 404] on div "Cliente pagsmile Tipo Abono Cargo Detalle Cargo por altos montos Ajuste a la cu…" at bounding box center [458, 317] width 917 height 333
paste input "939.758"
type input "939.758"
click at [209, 327] on div "Cliente pagsmile Tipo Abono Cargo Detalle Cargo por altos montos Ajuste a la cu…" at bounding box center [458, 317] width 917 height 333
click at [330, 464] on link "Ejecutar" at bounding box center [459, 454] width 322 height 32
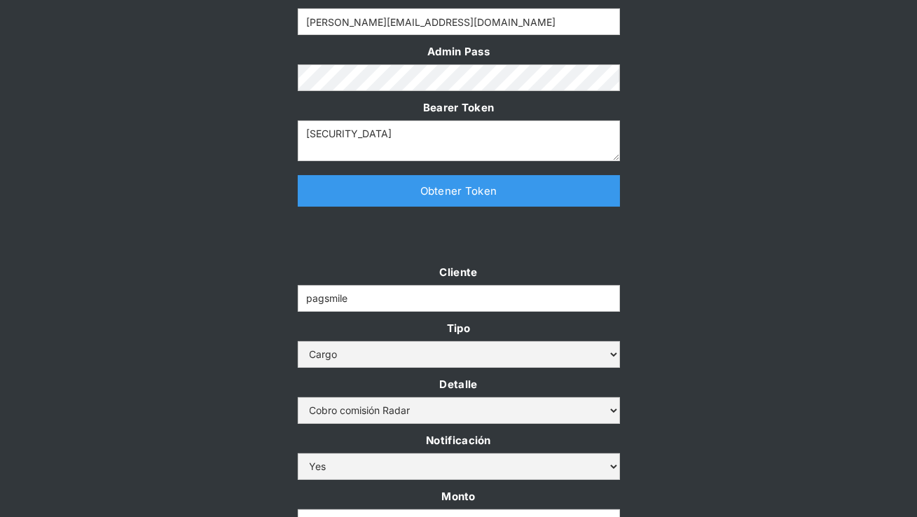
scroll to position [186, 0]
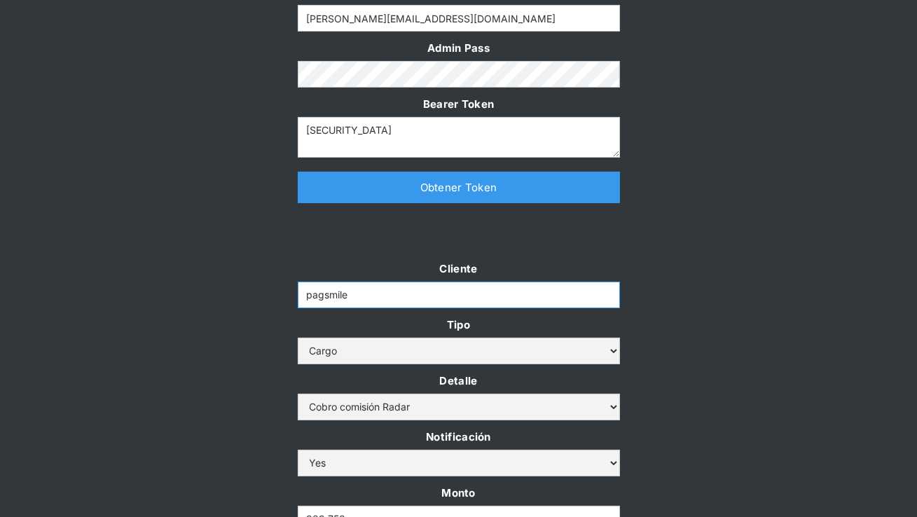
drag, startPoint x: 364, startPoint y: 296, endPoint x: 206, endPoint y: 295, distance: 158.3
click at [206, 295] on div "Cliente pagsmile Tipo Abono Cargo Detalle Cargo por altos montos Ajuste a la cu…" at bounding box center [458, 425] width 917 height 333
paste input "filadd"
type input "filadd"
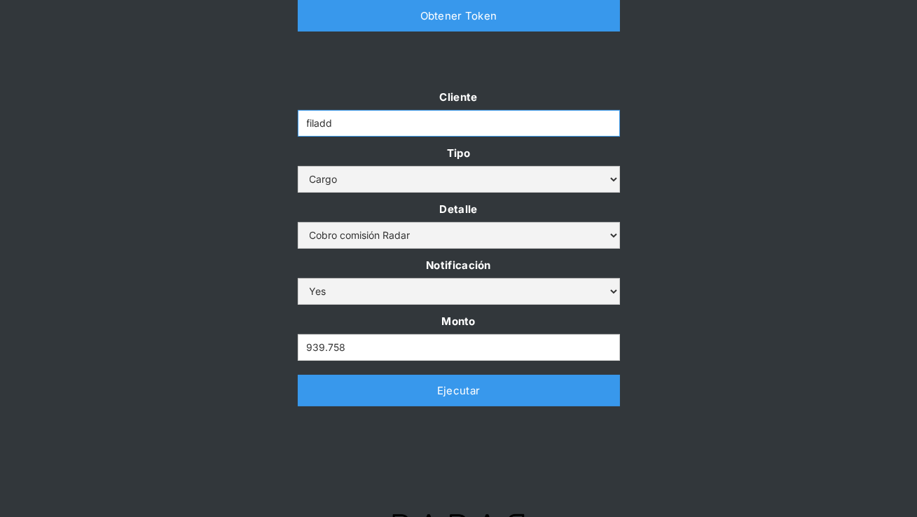
scroll to position [360, 0]
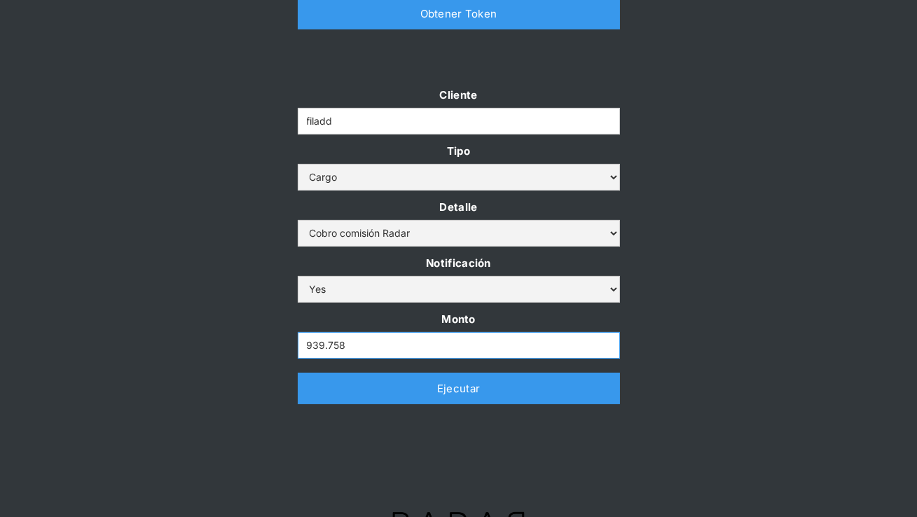
drag, startPoint x: 359, startPoint y: 350, endPoint x: 237, endPoint y: 346, distance: 121.9
click at [237, 346] on div "Cliente filadd Tipo Abono Cargo Detalle Cargo por altos montos Ajuste a la cuen…" at bounding box center [458, 251] width 917 height 333
paste input "140.964"
type input "140.964"
click at [240, 340] on div "Cliente filadd Tipo Abono Cargo Detalle Cargo por altos montos Ajuste a la cuen…" at bounding box center [458, 251] width 917 height 333
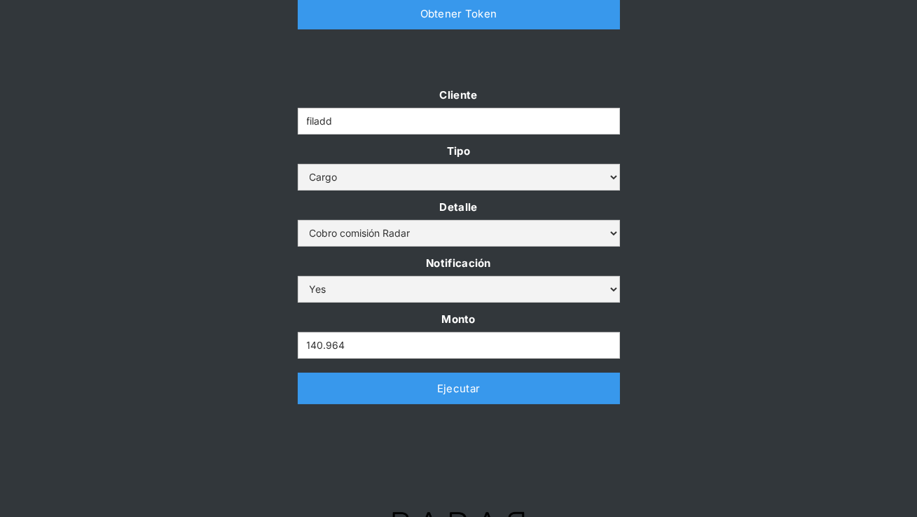
click at [337, 396] on link "Ejecutar" at bounding box center [459, 389] width 322 height 32
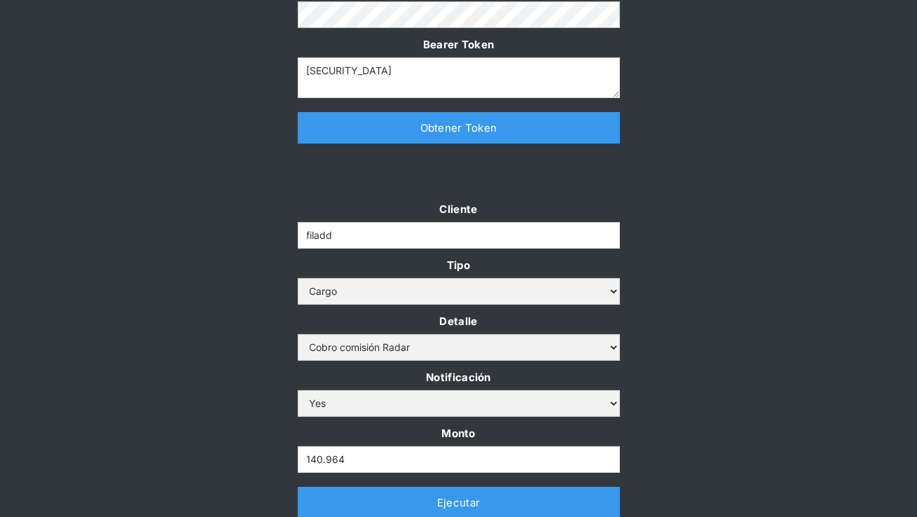
scroll to position [269, 0]
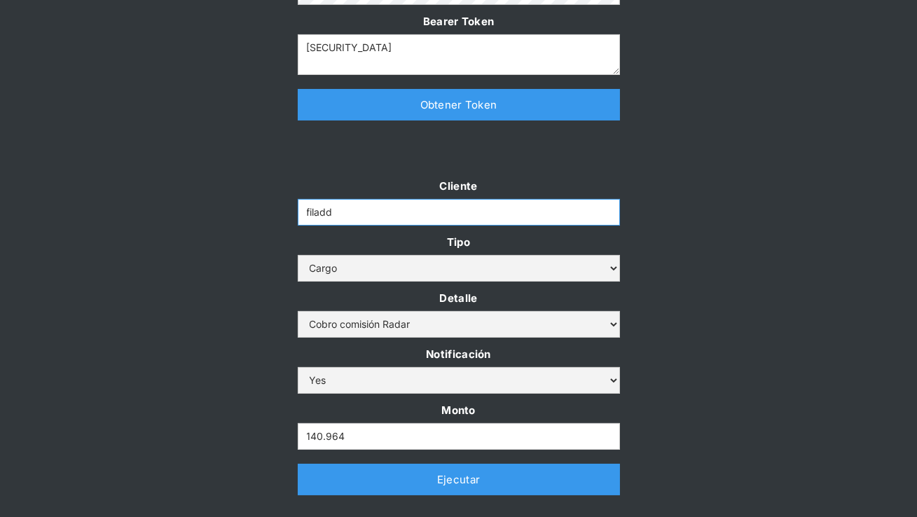
drag, startPoint x: 354, startPoint y: 203, endPoint x: 225, endPoint y: 201, distance: 129.6
click at [224, 201] on div "Cliente filadd Tipo Abono Cargo Detalle Cargo por altos montos Ajuste a la cuen…" at bounding box center [458, 342] width 917 height 333
drag, startPoint x: 361, startPoint y: 216, endPoint x: 219, endPoint y: 212, distance: 142.2
click at [219, 212] on div "Cliente filadd Tipo Abono Cargo Detalle Cargo por altos montos Ajuste a la cuen…" at bounding box center [458, 342] width 917 height 333
paste input "cleo-bnpl"
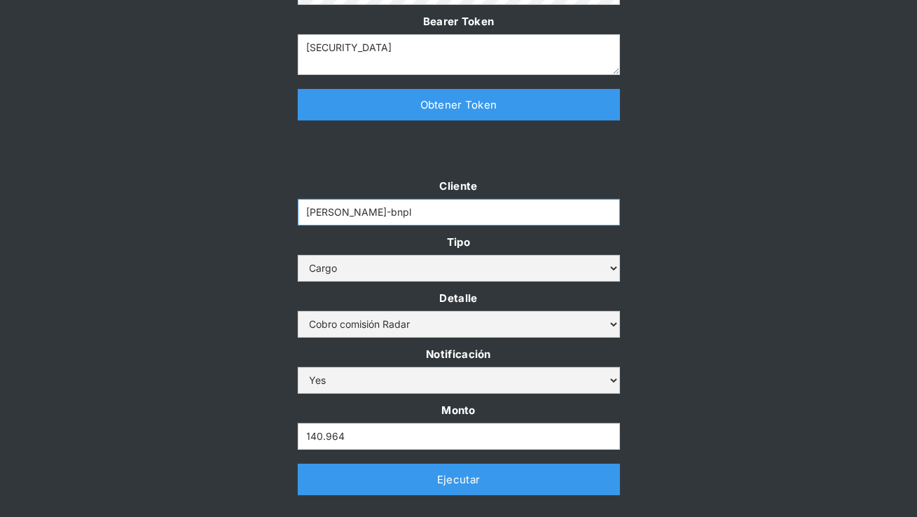
type input "cleo-bnpl"
drag, startPoint x: 373, startPoint y: 439, endPoint x: 231, endPoint y: 436, distance: 141.5
click at [231, 437] on div "Cliente cleo-bnpl Tipo Abono Cargo Detalle Cargo por altos montos Ajuste a la c…" at bounding box center [458, 342] width 917 height 333
paste input "63.64"
type input "63.644"
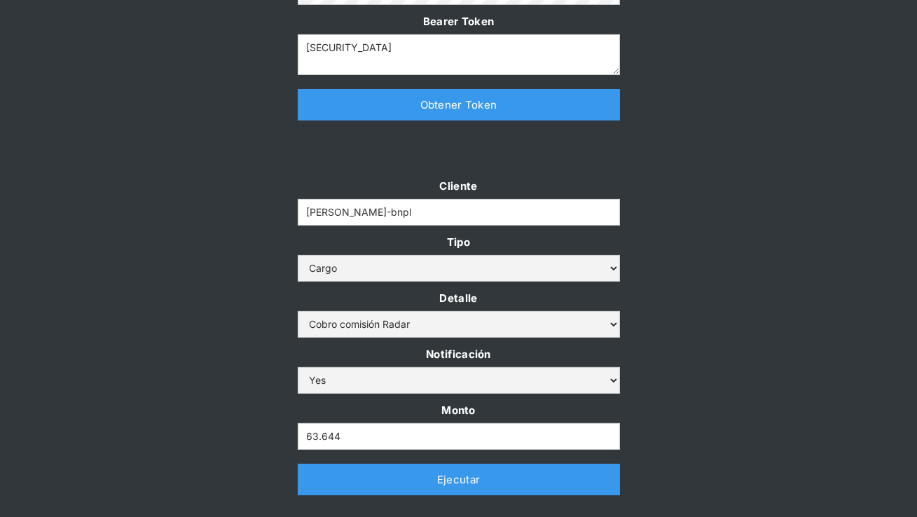
click at [196, 381] on div "Cliente cleo-bnpl Tipo Abono Cargo Detalle Cargo por altos montos Ajuste a la c…" at bounding box center [458, 342] width 917 height 333
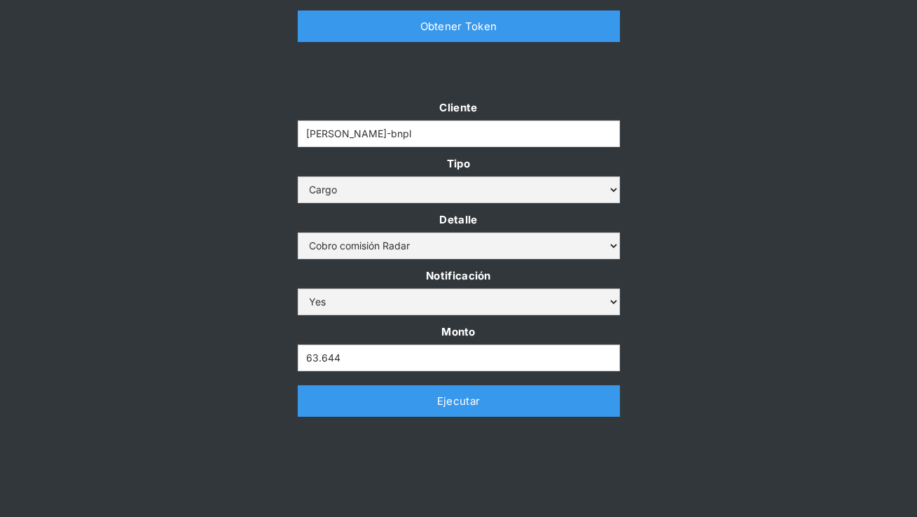
scroll to position [349, 0]
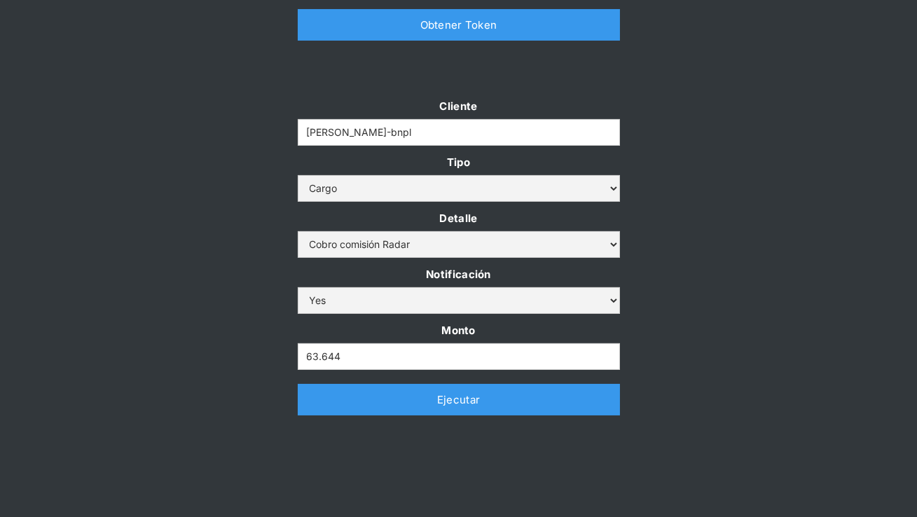
click at [364, 409] on link "Ejecutar" at bounding box center [459, 400] width 322 height 32
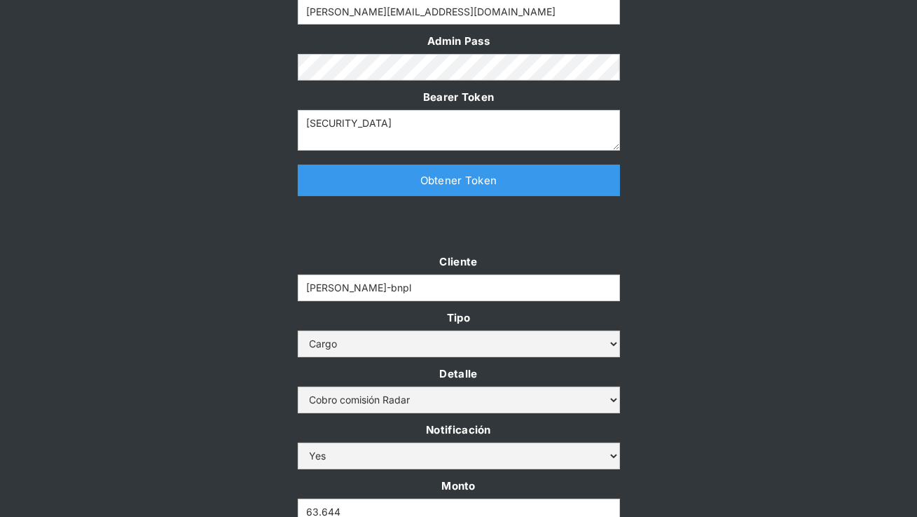
scroll to position [195, 0]
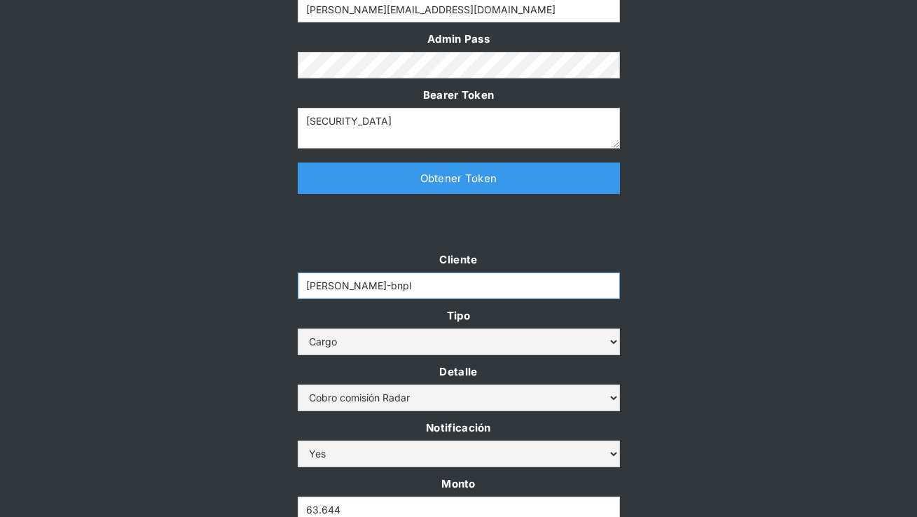
drag, startPoint x: 377, startPoint y: 283, endPoint x: 232, endPoint y: 282, distance: 145.0
click at [232, 282] on div "Cliente cleo-bnpl Tipo Abono Cargo Detalle Cargo por altos montos Ajuste a la c…" at bounding box center [458, 416] width 917 height 333
paste input "demergechile"
type input "demergechile"
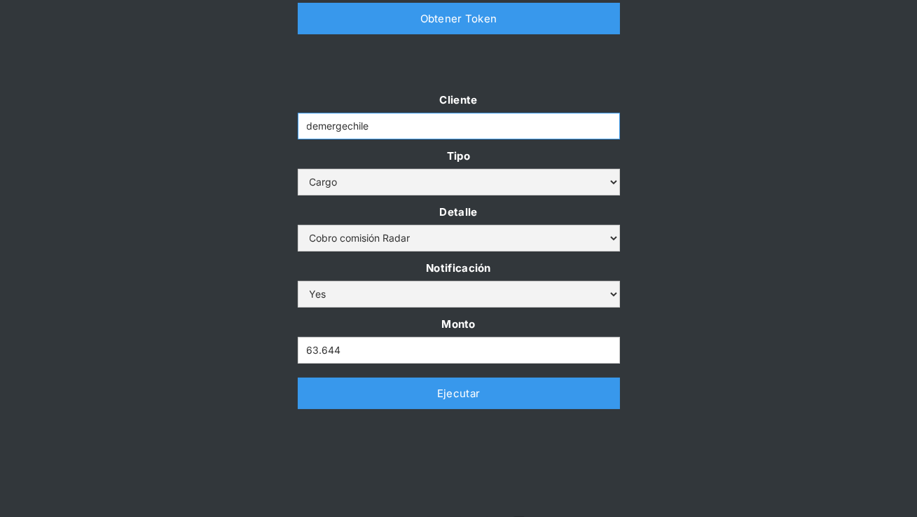
scroll to position [360, 0]
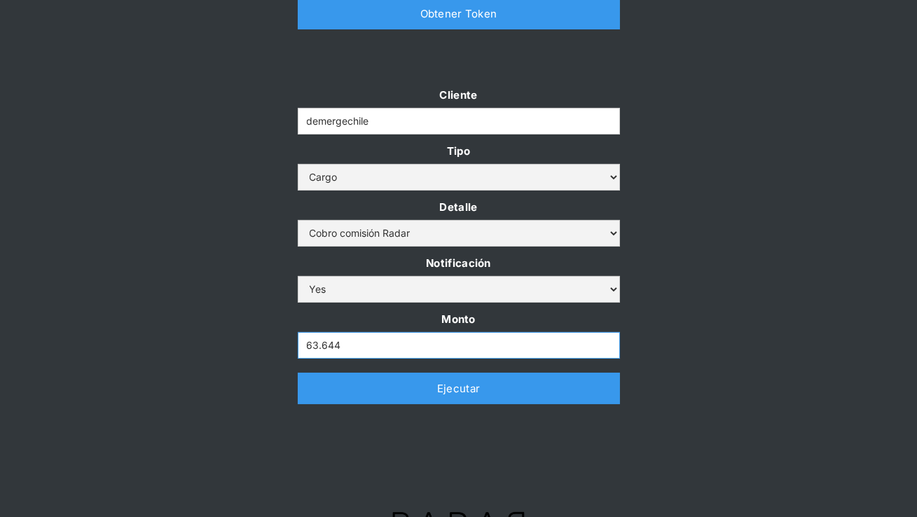
drag, startPoint x: 347, startPoint y: 349, endPoint x: 230, endPoint y: 334, distance: 117.9
click at [230, 334] on div "Cliente demergechile Tipo Abono Cargo Detalle Cargo por altos montos Ajuste a l…" at bounding box center [458, 251] width 917 height 333
paste input "1.010"
type input "1.010"
click at [337, 392] on link "Ejecutar" at bounding box center [459, 389] width 322 height 32
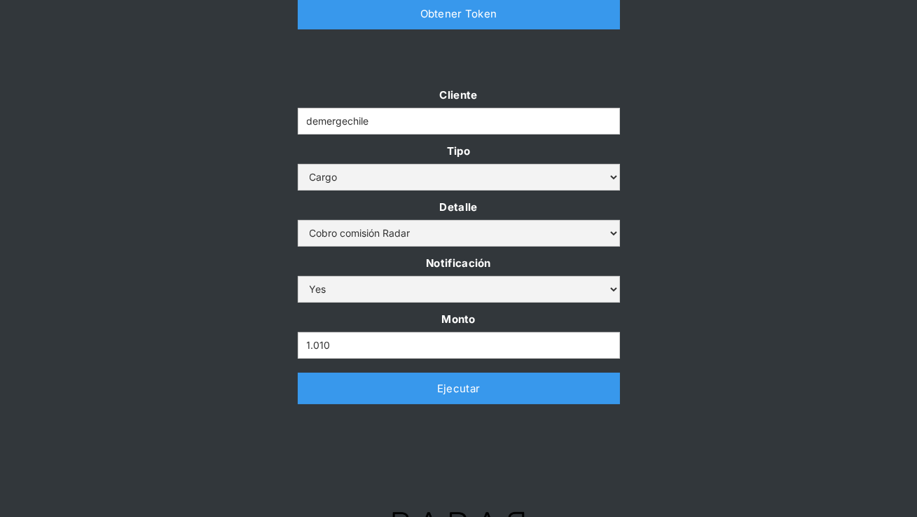
scroll to position [0, 0]
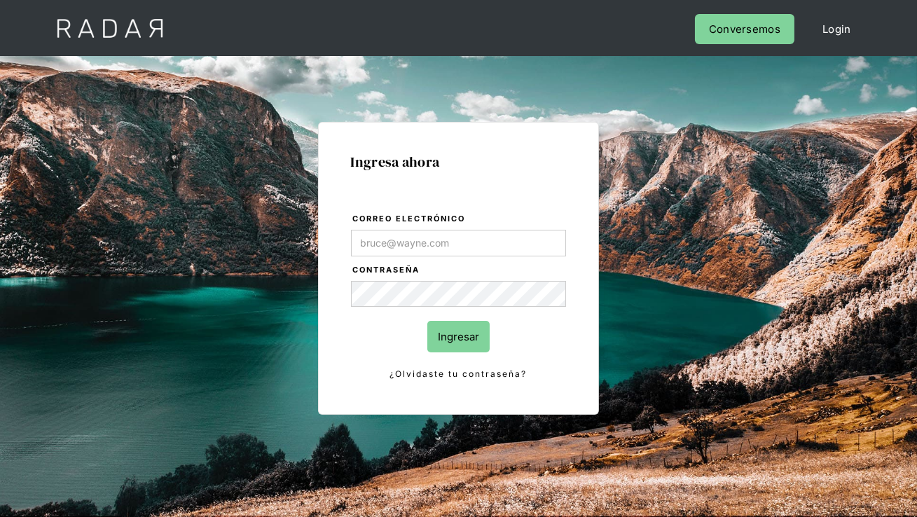
type input "[PERSON_NAME][EMAIL_ADDRESS][DOMAIN_NAME]"
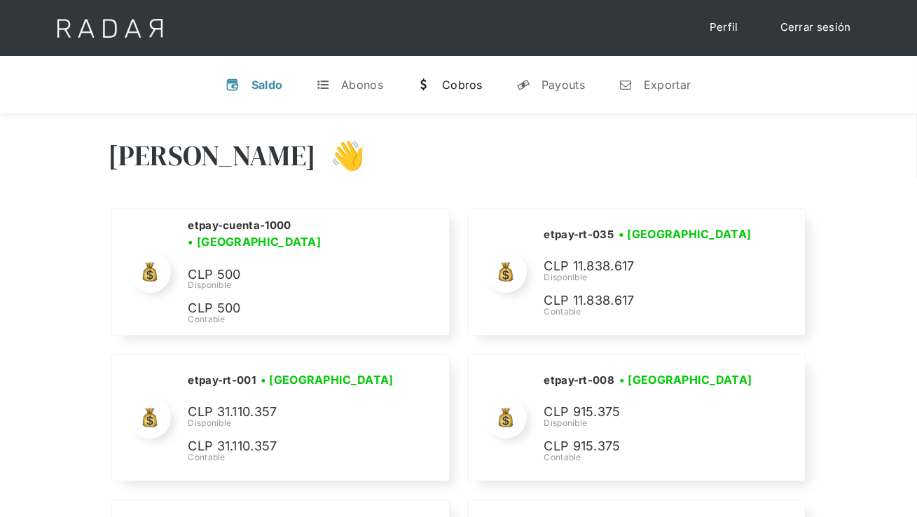
click at [469, 86] on div "Cobros" at bounding box center [462, 85] width 41 height 14
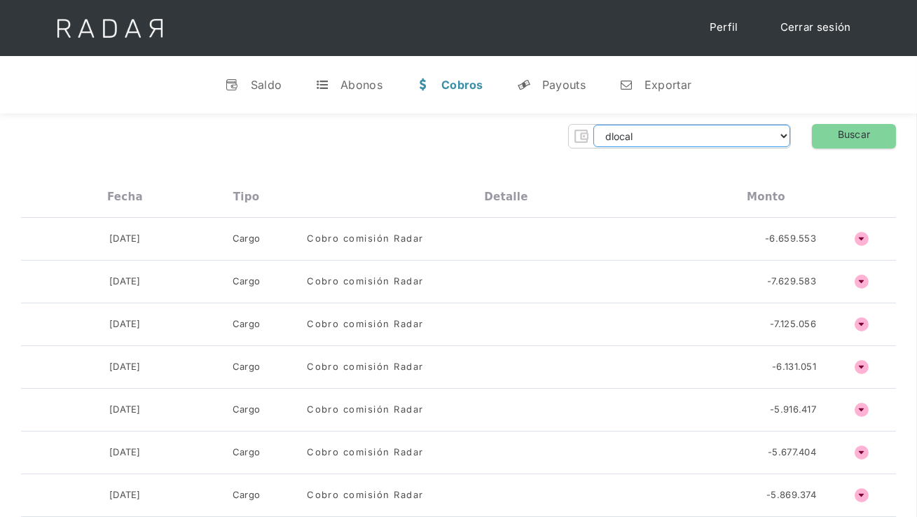
click at [629, 131] on select "dlocal demergechile fcacl2 remitee clpro coster urigol radar-cliente radar-clie…" at bounding box center [691, 136] width 197 height 22
click at [593, 125] on select "dlocal demergechile fcacl2 remitee clpro coster urigol radar-cliente radar-clie…" at bounding box center [691, 136] width 197 height 22
click at [857, 125] on link "Buscar" at bounding box center [854, 136] width 84 height 25
click at [649, 135] on select "dlocal demergechile fcacl2 remitee clpro coster urigol radar-cliente radar-clie…" at bounding box center [691, 136] width 197 height 22
click at [593, 125] on select "dlocal demergechile fcacl2 remitee clpro coster urigol radar-cliente radar-clie…" at bounding box center [691, 136] width 197 height 22
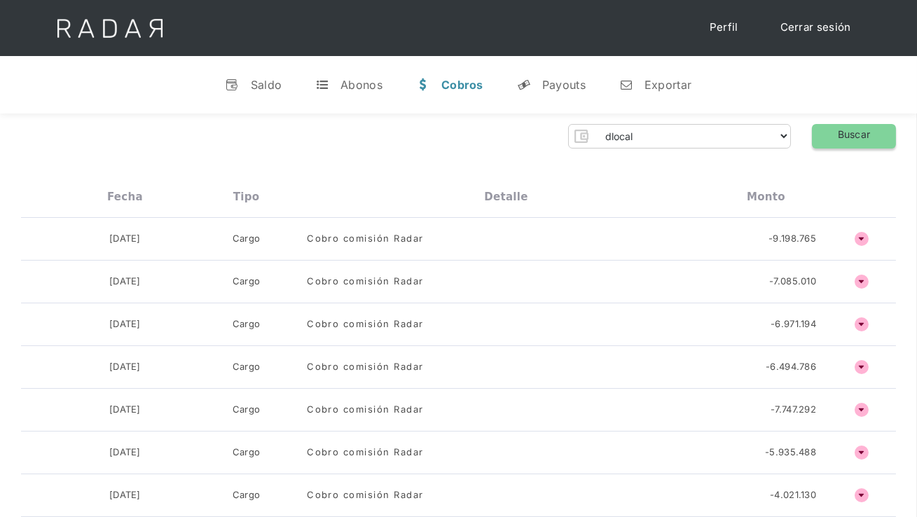
click at [847, 137] on link "Buscar" at bounding box center [854, 136] width 84 height 25
drag, startPoint x: 97, startPoint y: 241, endPoint x: 827, endPoint y: 240, distance: 729.7
click at [827, 240] on div "02-09-2025 Cargo Cobro comisión Radar -38.153 o ñ" at bounding box center [458, 239] width 875 height 43
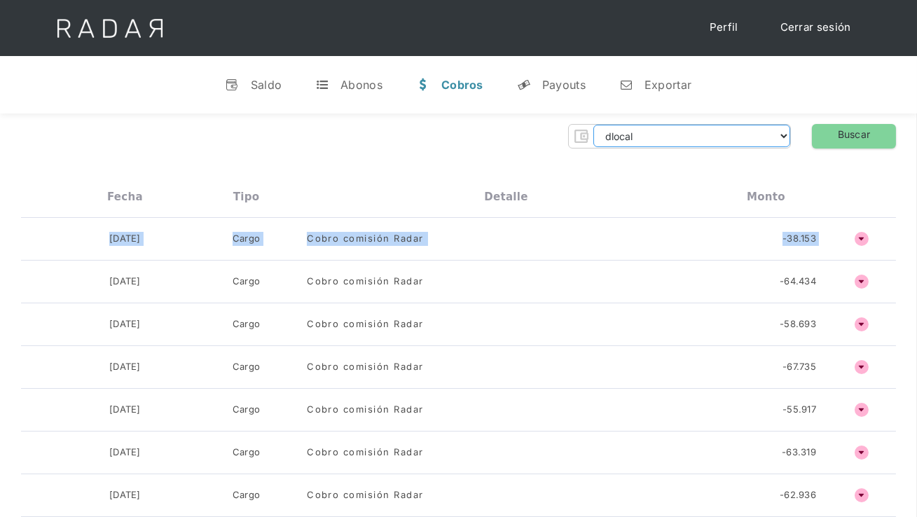
click at [599, 141] on select "dlocal demergechile fcacl2 remitee clpro coster urigol radar-cliente radar-clie…" at bounding box center [691, 136] width 197 height 22
select select "cleo-transfer"
click at [593, 125] on select "dlocal demergechile fcacl2 remitee clpro coster urigol radar-cliente radar-clie…" at bounding box center [691, 136] width 197 height 22
click at [829, 134] on link "Buscar" at bounding box center [854, 136] width 84 height 25
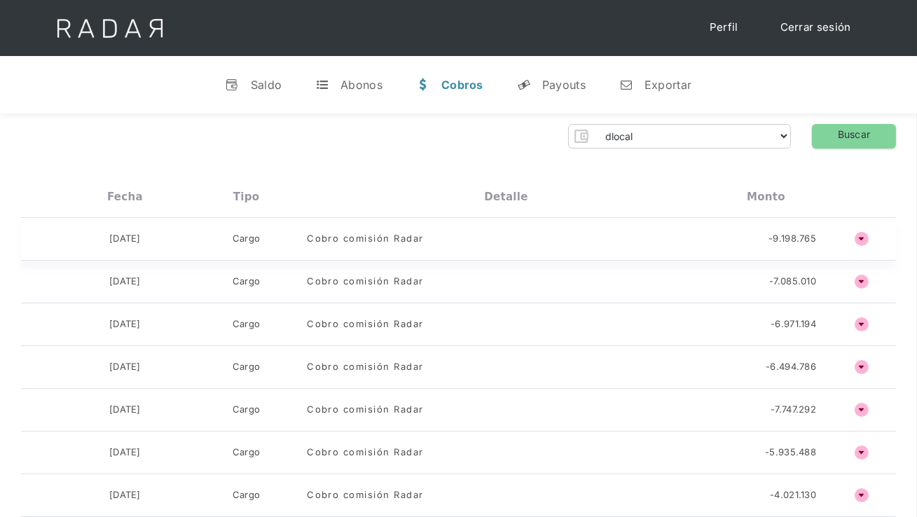
click at [609, 242] on div "Cobro comisión Radar" at bounding box center [506, 239] width 398 height 14
